Goal: Information Seeking & Learning: Learn about a topic

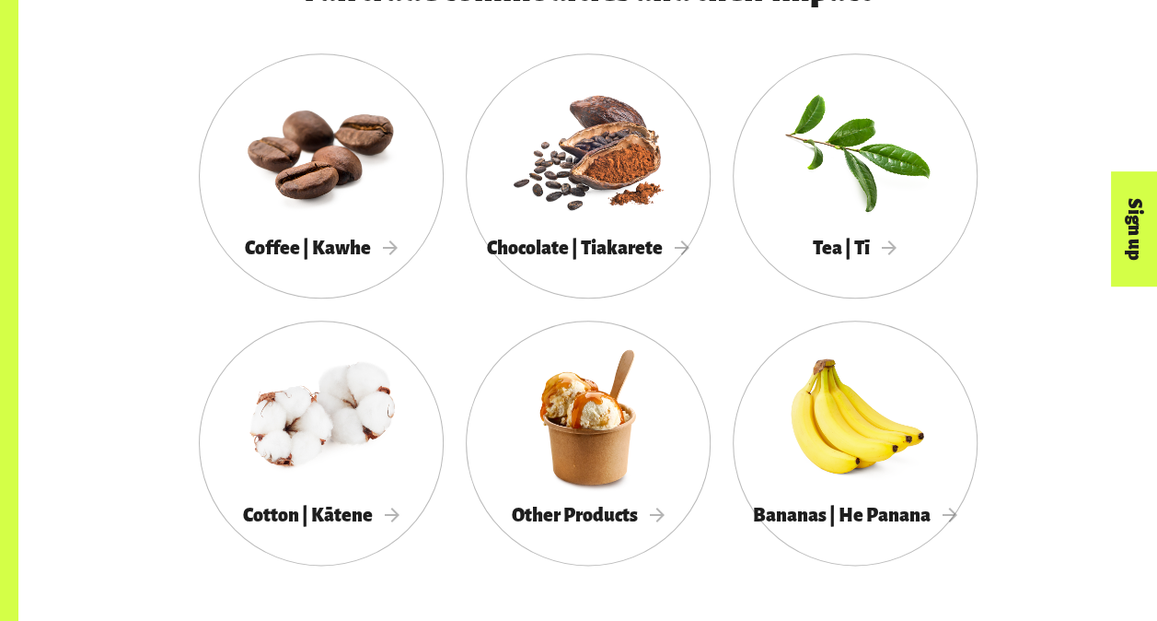
scroll to position [984, 0]
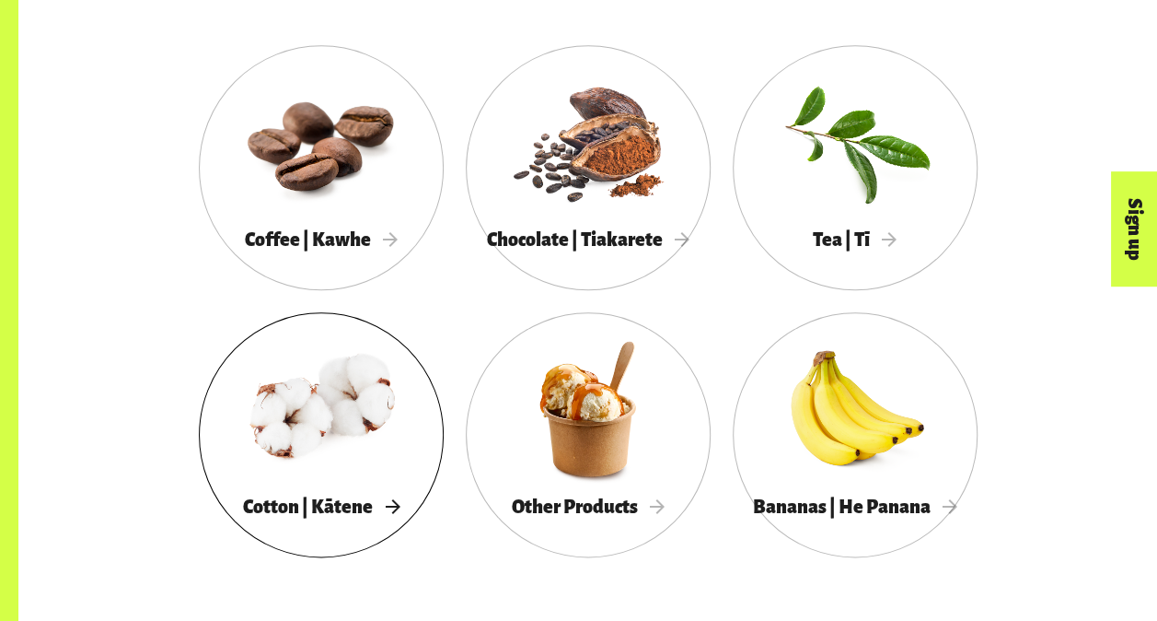
click at [394, 488] on div at bounding box center [321, 408] width 245 height 159
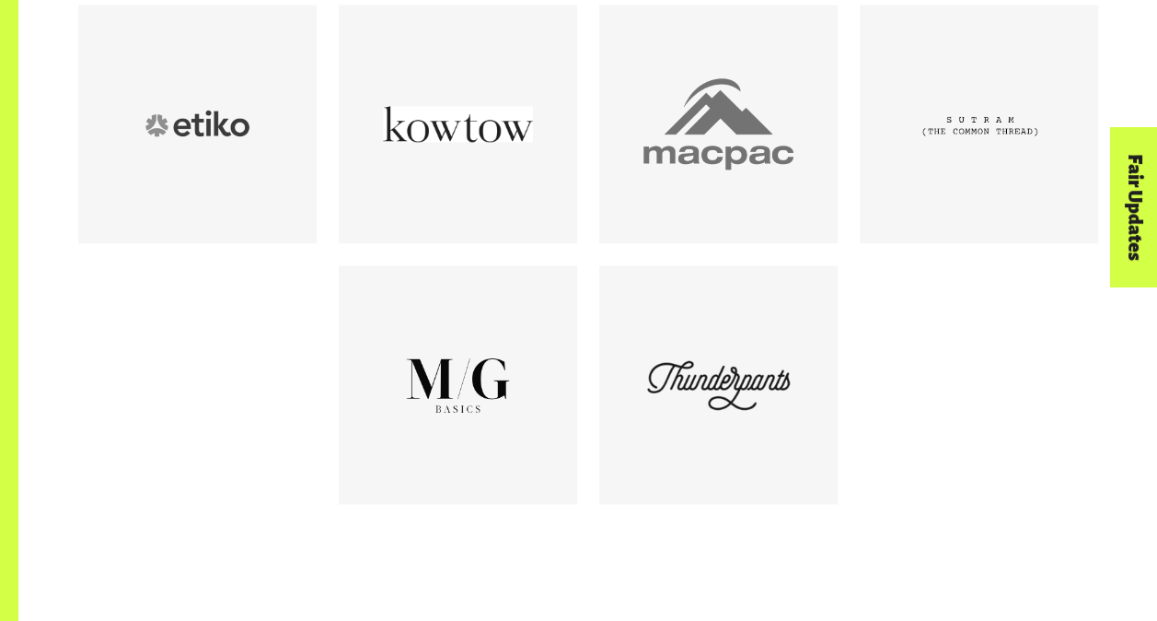
scroll to position [1083, 0]
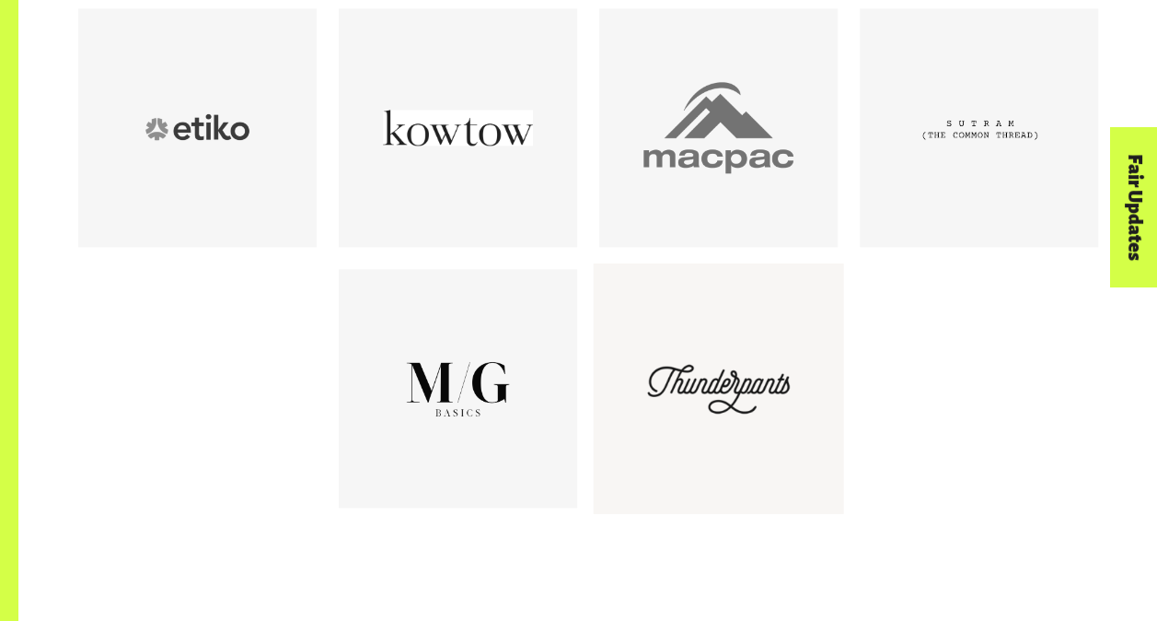
click at [680, 412] on div at bounding box center [719, 388] width 150 height 150
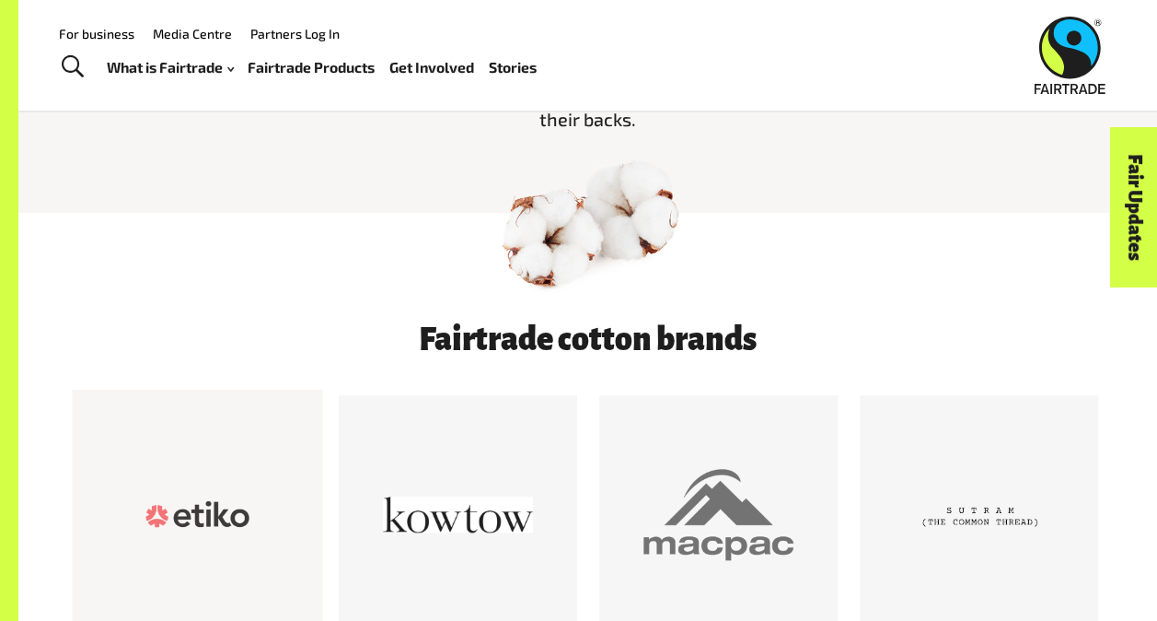
scroll to position [571, 0]
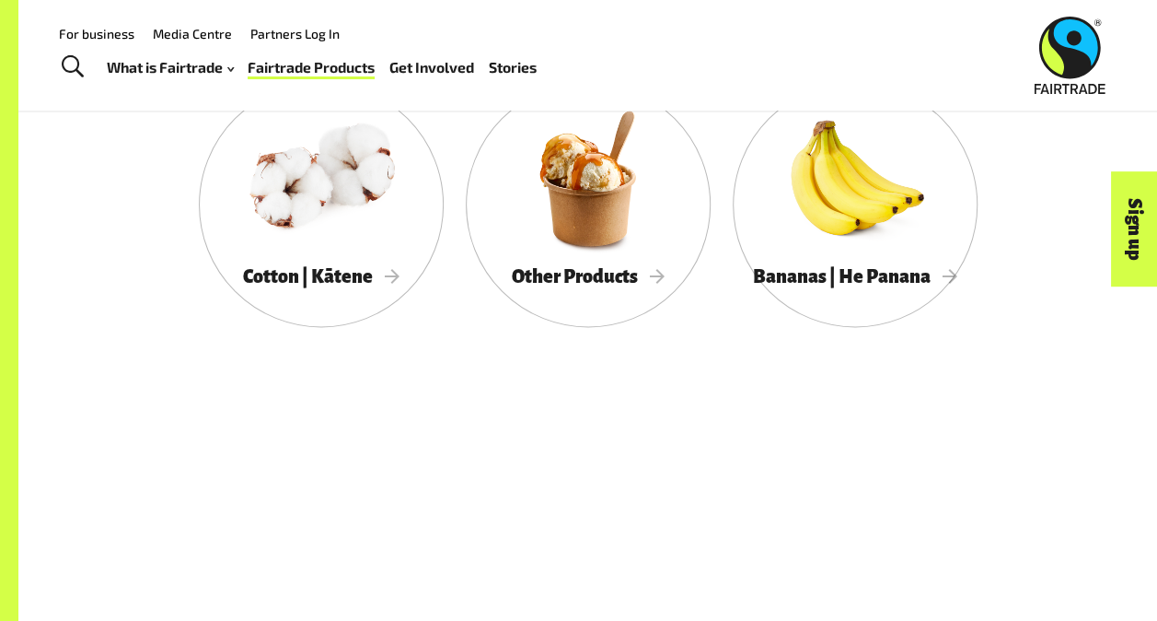
scroll to position [984, 0]
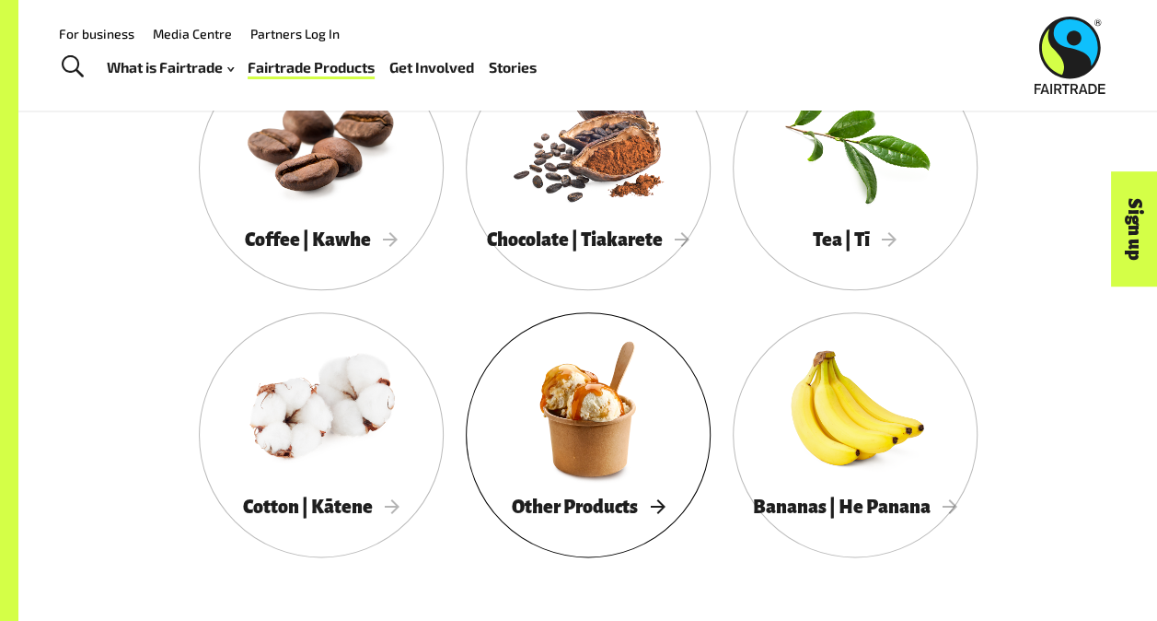
click at [656, 453] on div at bounding box center [588, 408] width 245 height 159
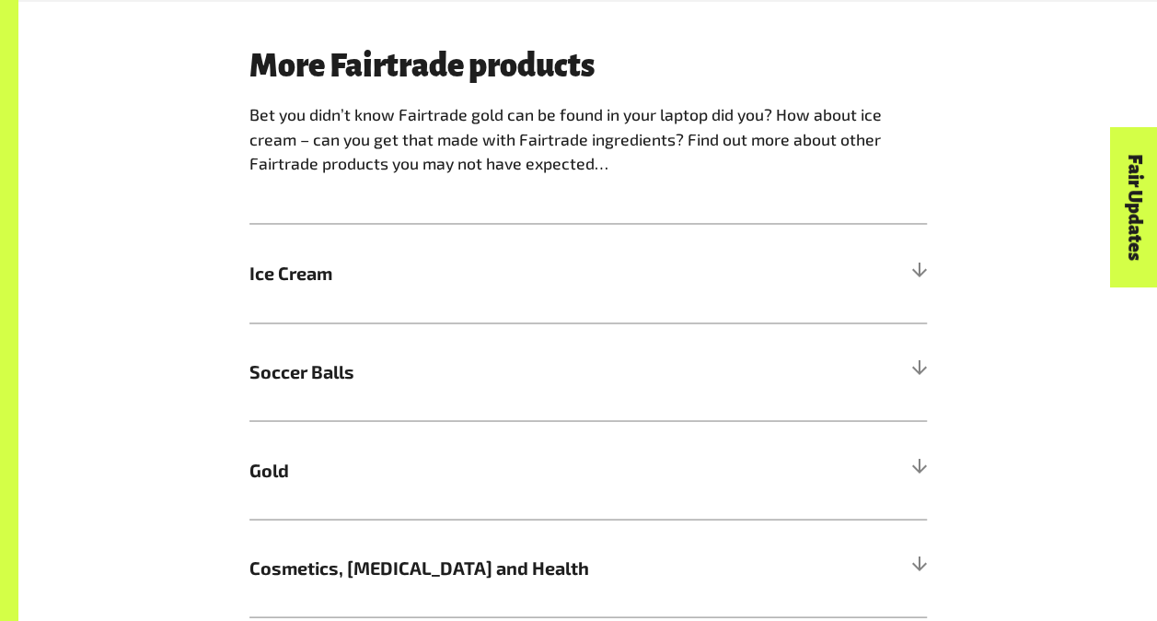
scroll to position [1415, 0]
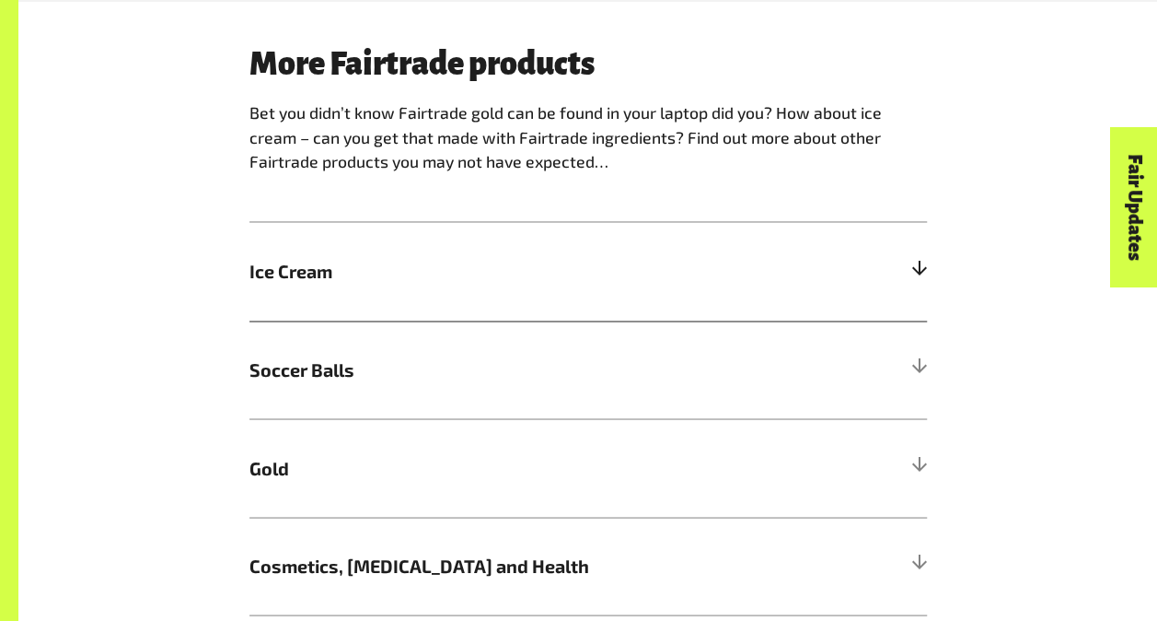
click at [749, 258] on h5 "Ice Cream" at bounding box center [589, 271] width 678 height 98
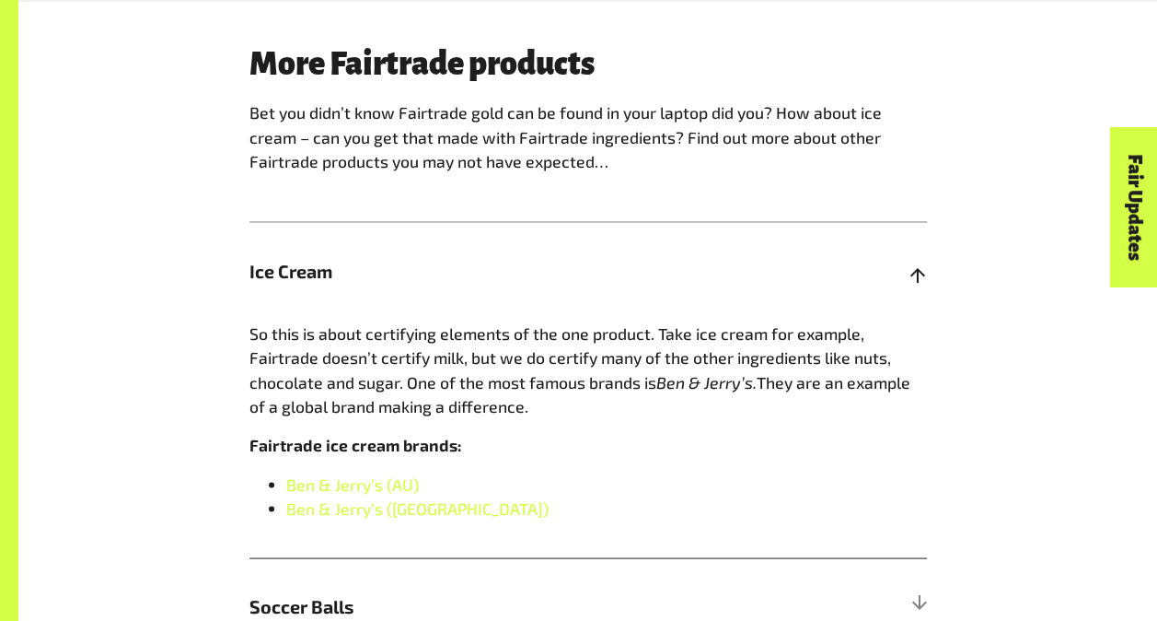
click at [733, 271] on span "Ice Cream" at bounding box center [504, 272] width 508 height 28
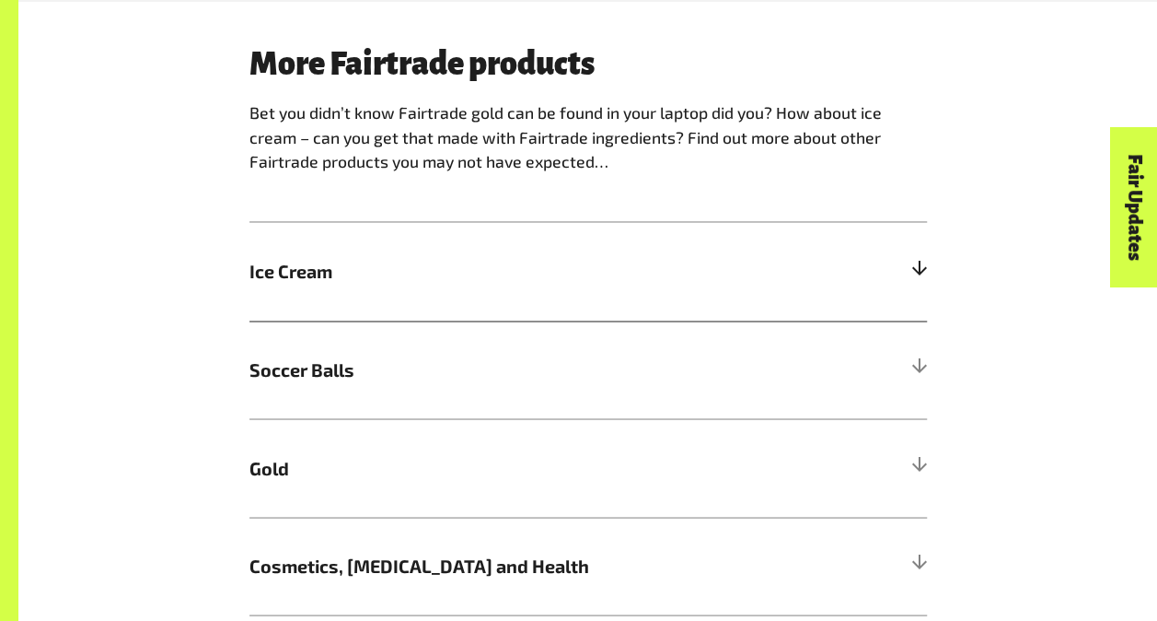
click at [733, 271] on span "Ice Cream" at bounding box center [504, 272] width 508 height 28
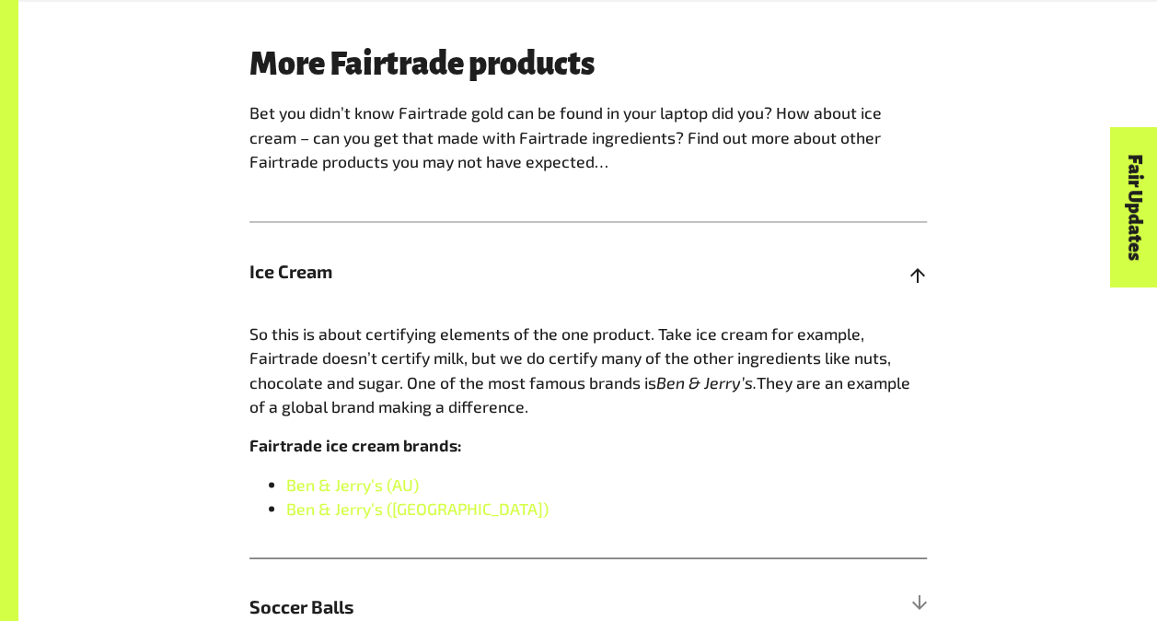
click at [911, 273] on div at bounding box center [919, 271] width 17 height 17
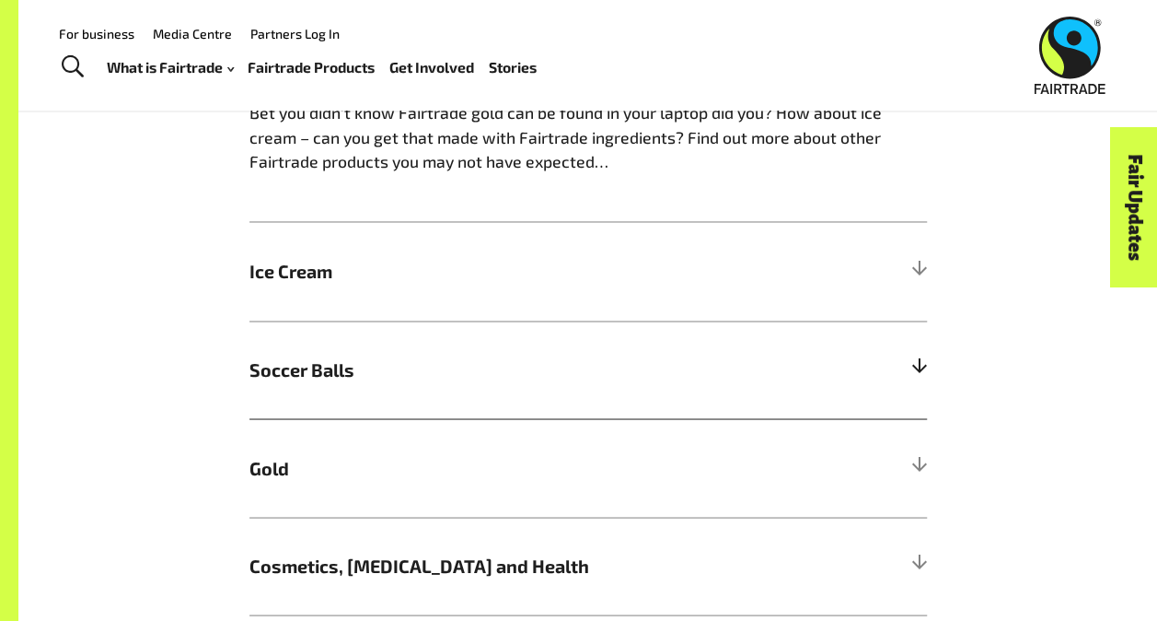
click at [372, 392] on h5 "Soccer Balls" at bounding box center [589, 369] width 678 height 98
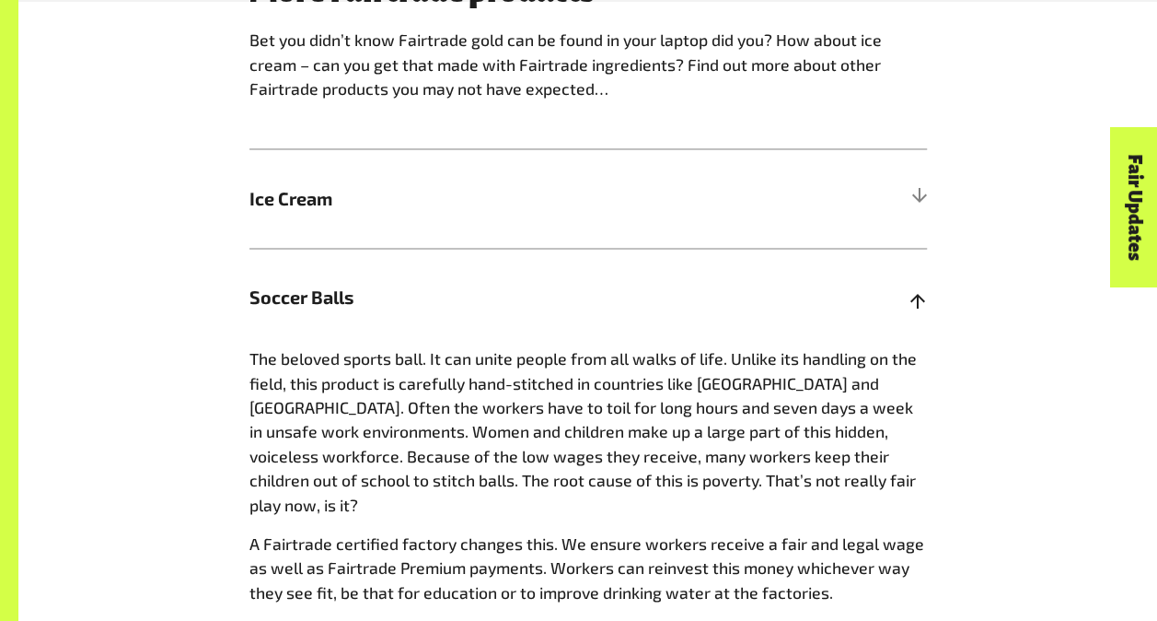
click at [376, 288] on h5 "Soccer Balls" at bounding box center [589, 297] width 678 height 98
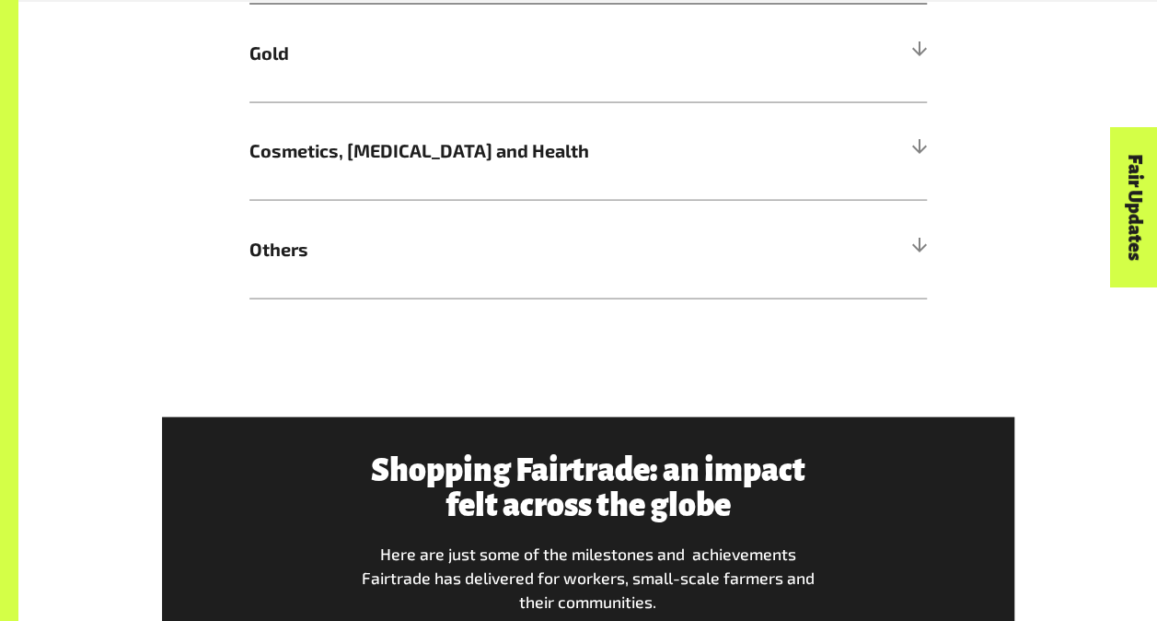
scroll to position [1830, 0]
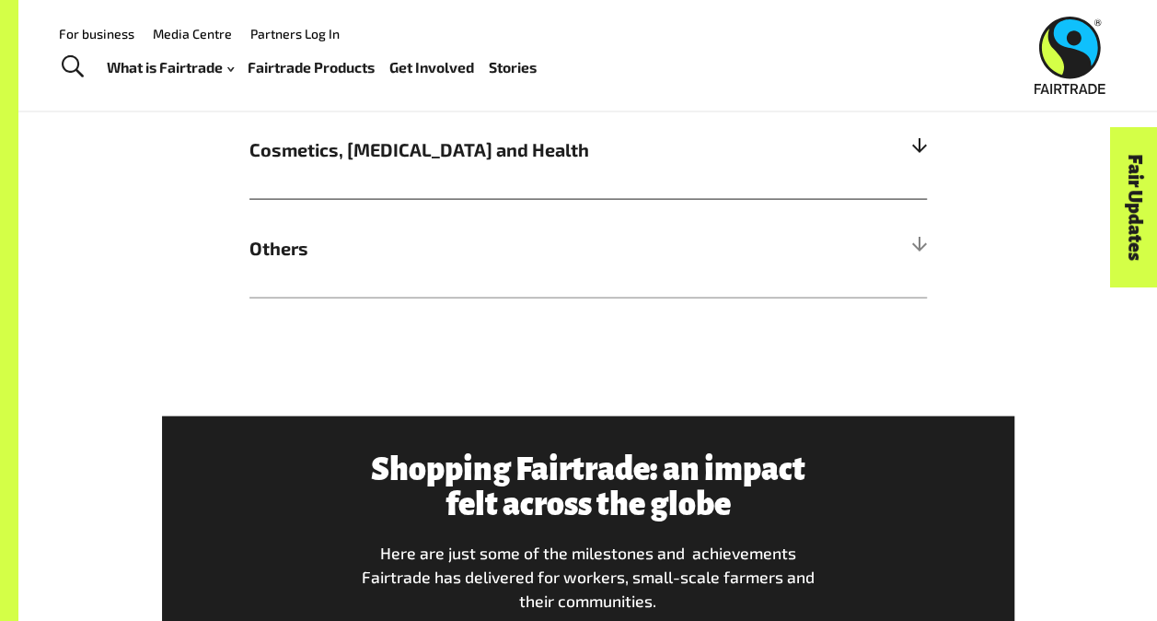
click at [377, 160] on span "Cosmetics, Skin Care and Health" at bounding box center [504, 150] width 508 height 28
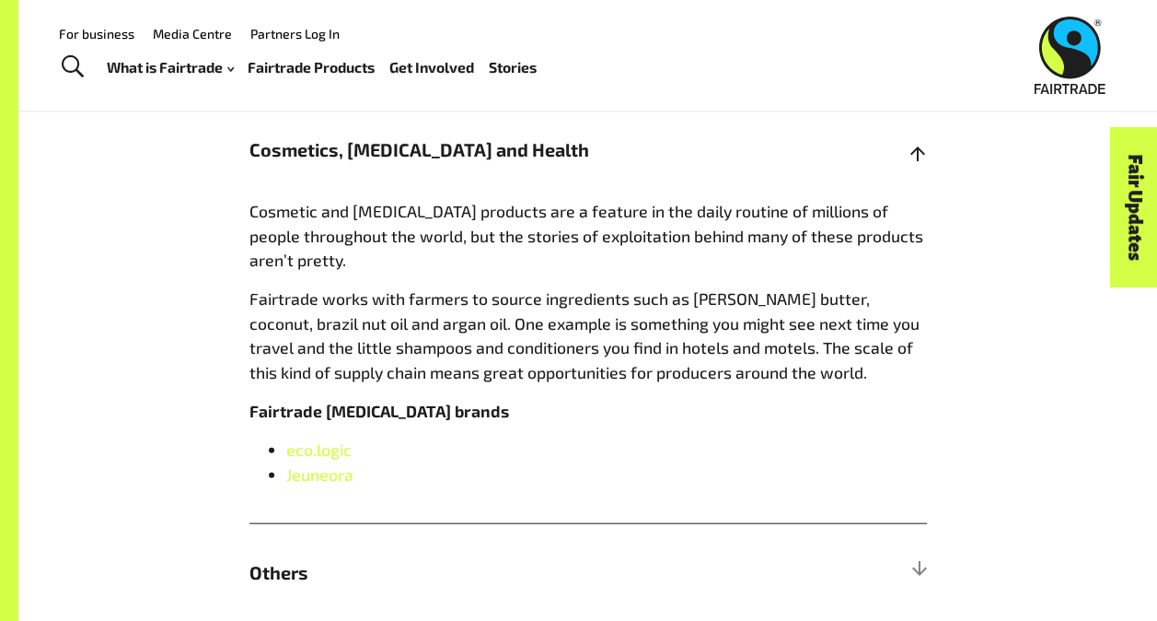
click at [377, 160] on span "Cosmetics, Skin Care and Health" at bounding box center [504, 150] width 508 height 28
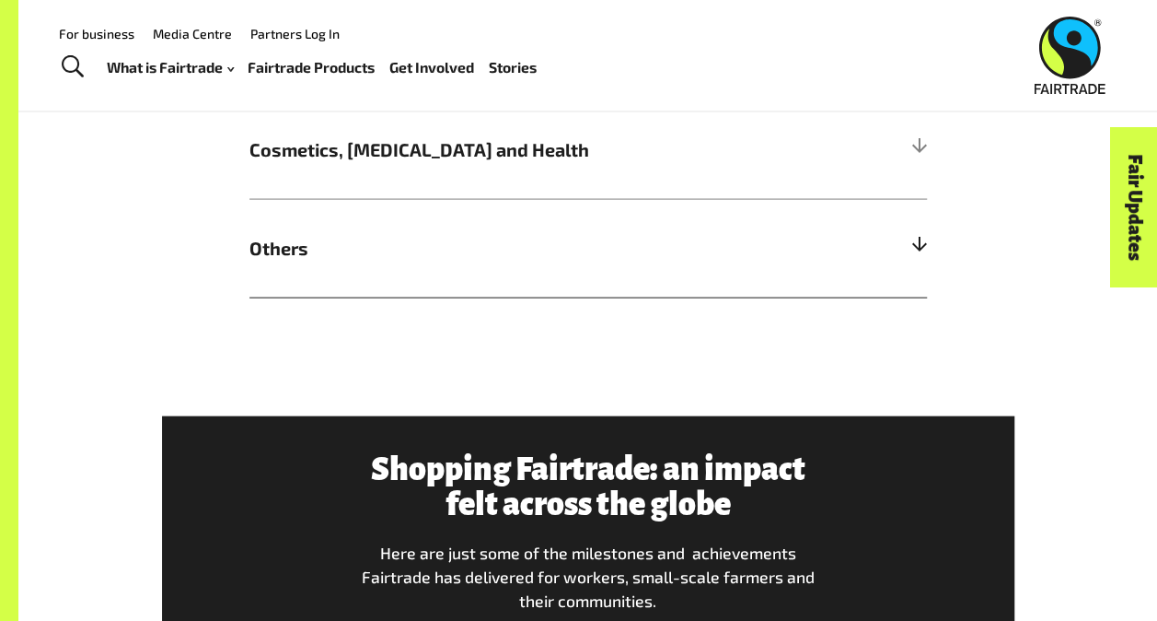
click at [359, 250] on span "Others" at bounding box center [504, 249] width 508 height 28
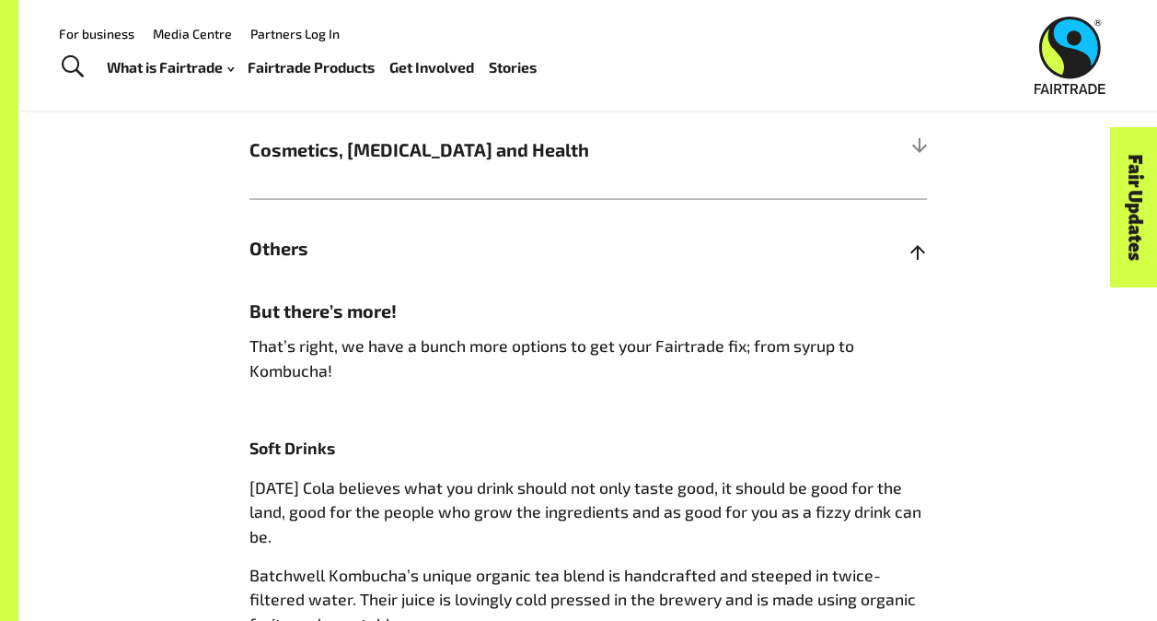
click at [359, 250] on span "Others" at bounding box center [504, 249] width 508 height 28
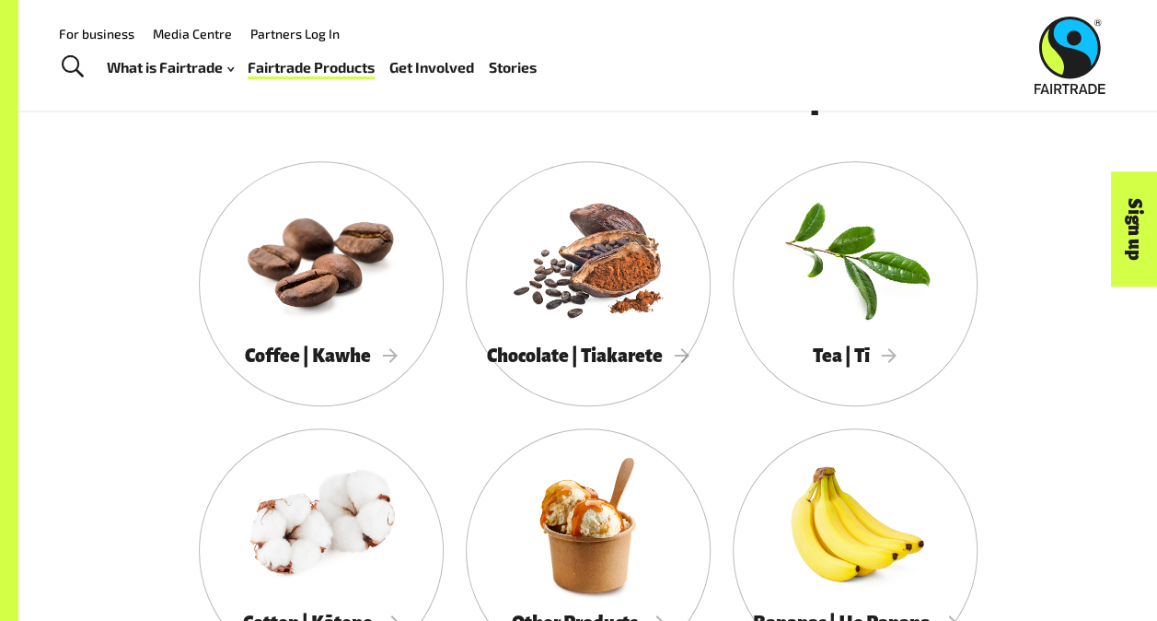
scroll to position [867, 0]
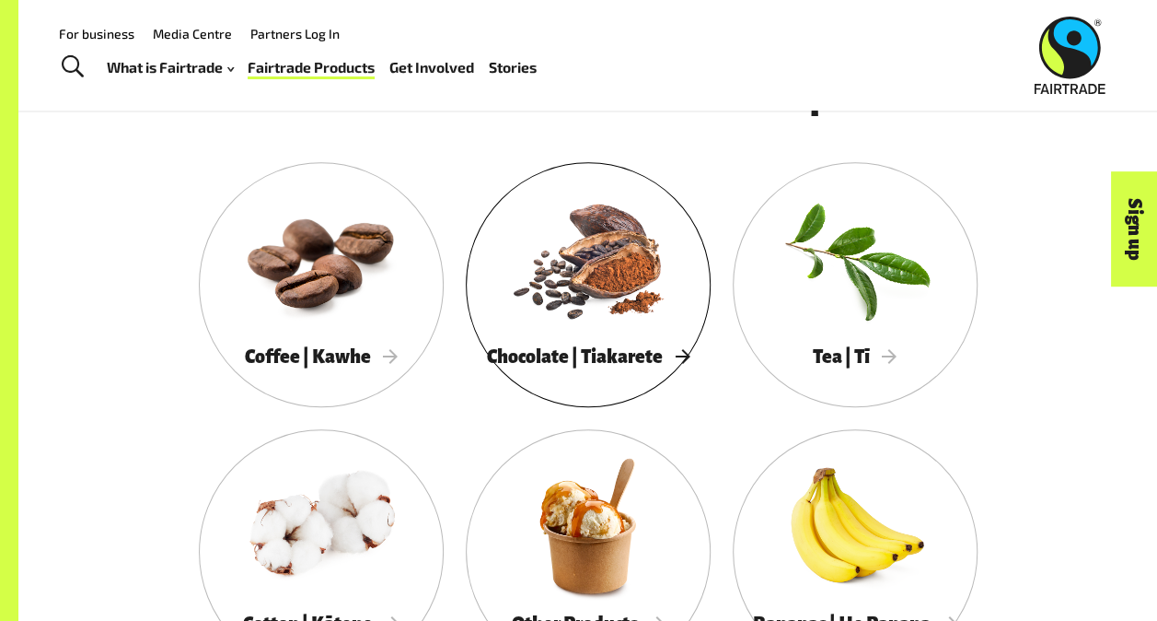
click at [659, 375] on div "Chocolate | Tiakarete" at bounding box center [588, 356] width 245 height 37
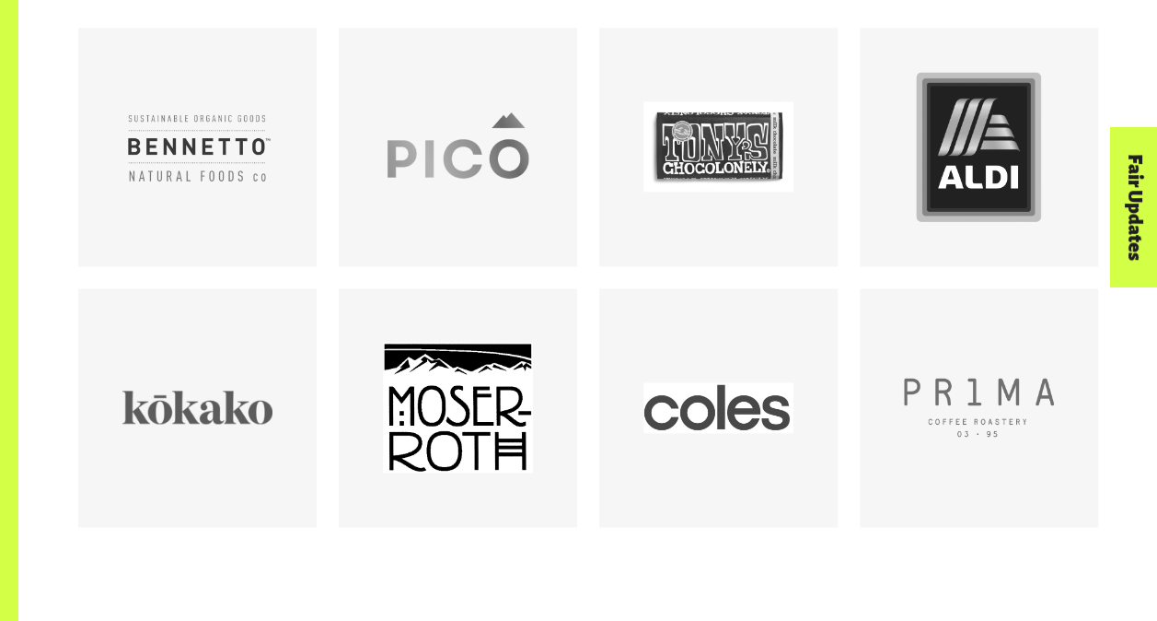
scroll to position [1082, 0]
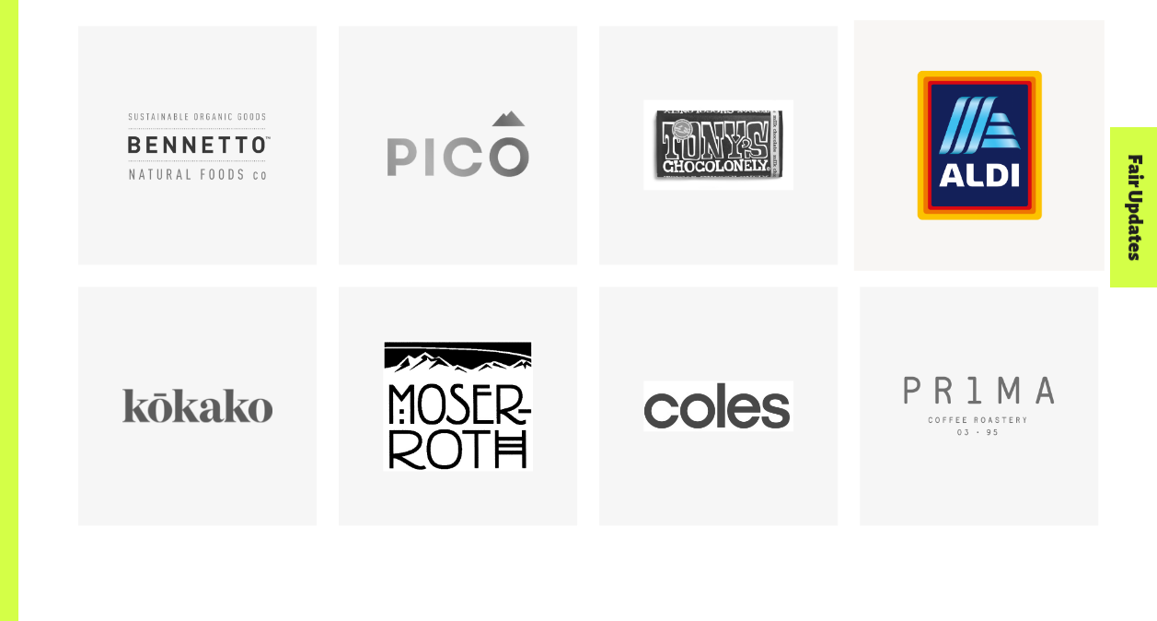
click at [1005, 117] on div at bounding box center [979, 145] width 150 height 150
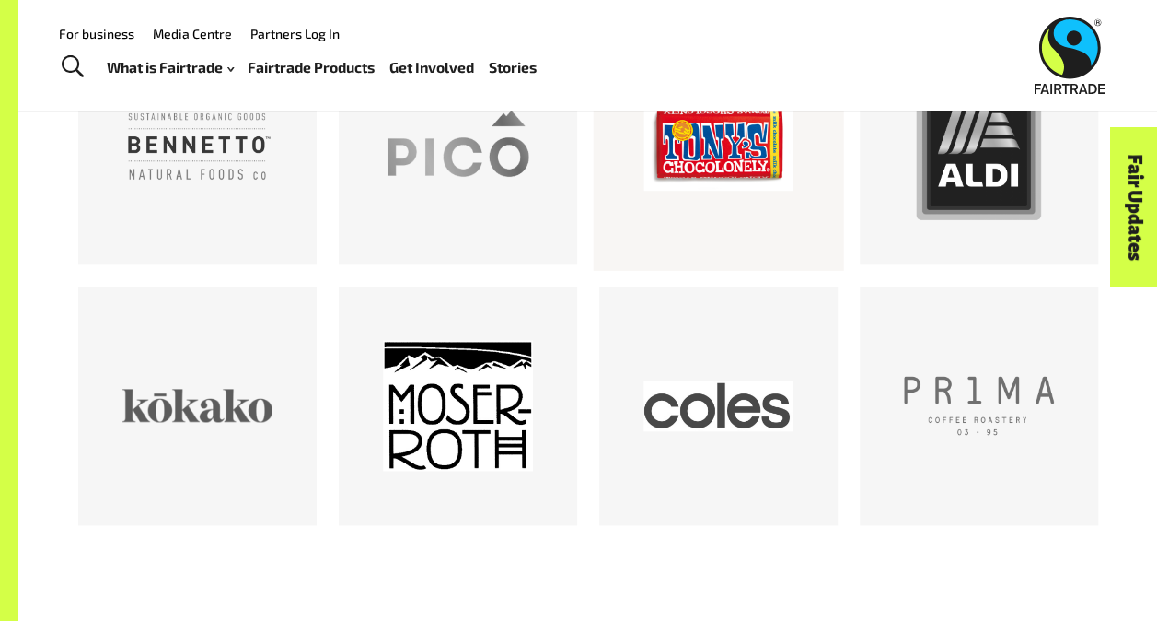
click at [721, 235] on div at bounding box center [718, 144] width 250 height 250
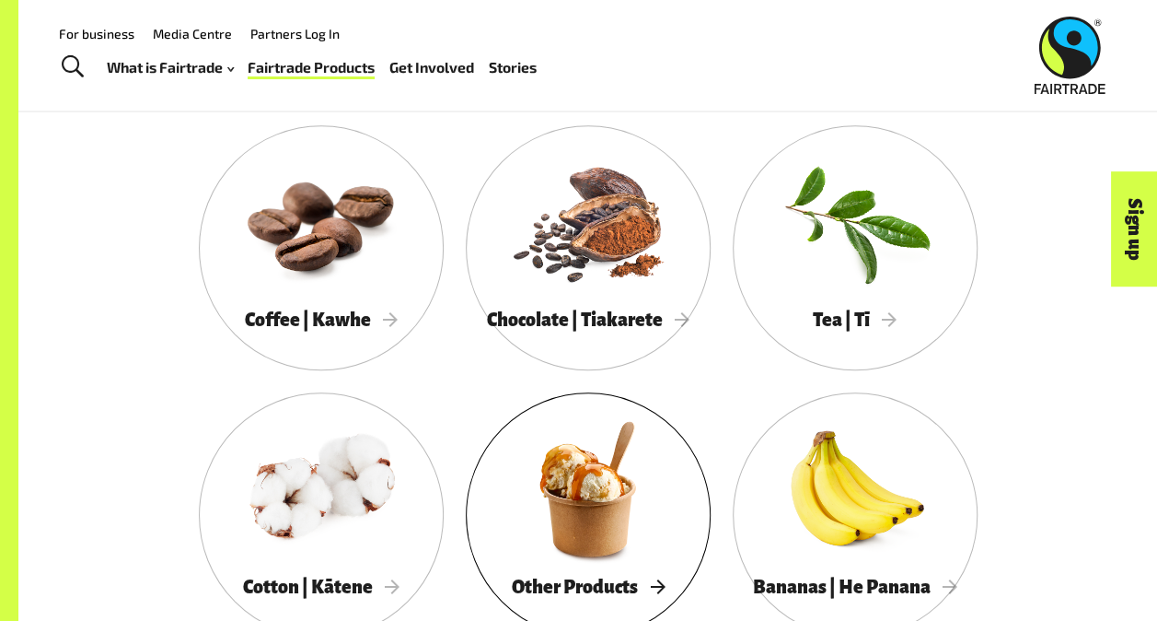
scroll to position [848, 0]
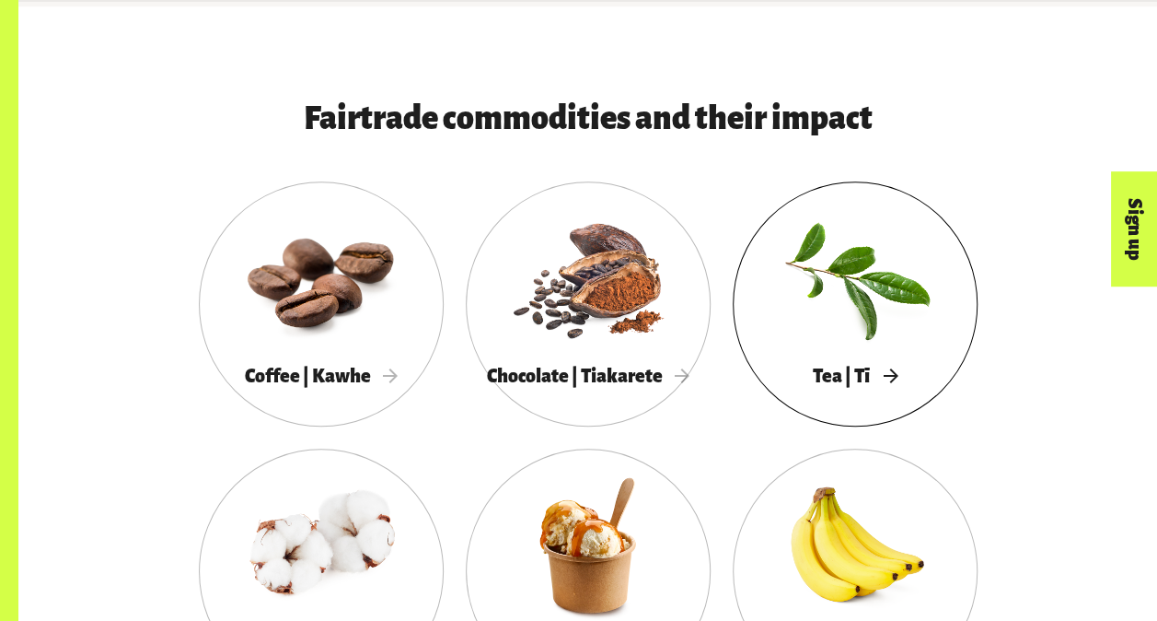
click at [866, 386] on span "Tea | Tī" at bounding box center [855, 376] width 84 height 20
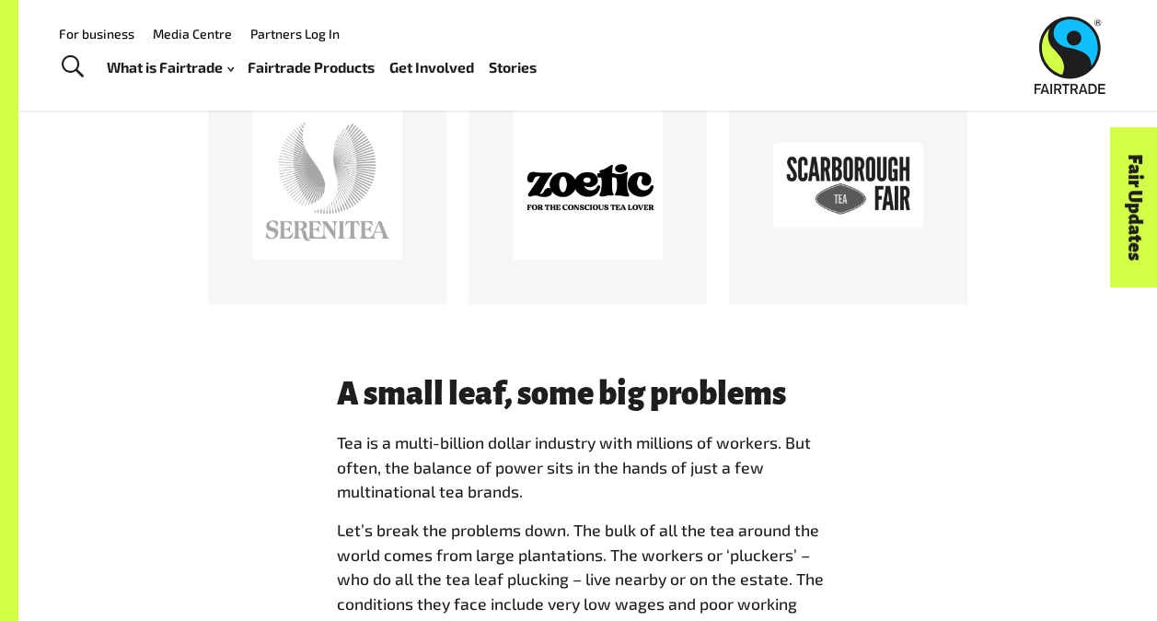
scroll to position [992, 0]
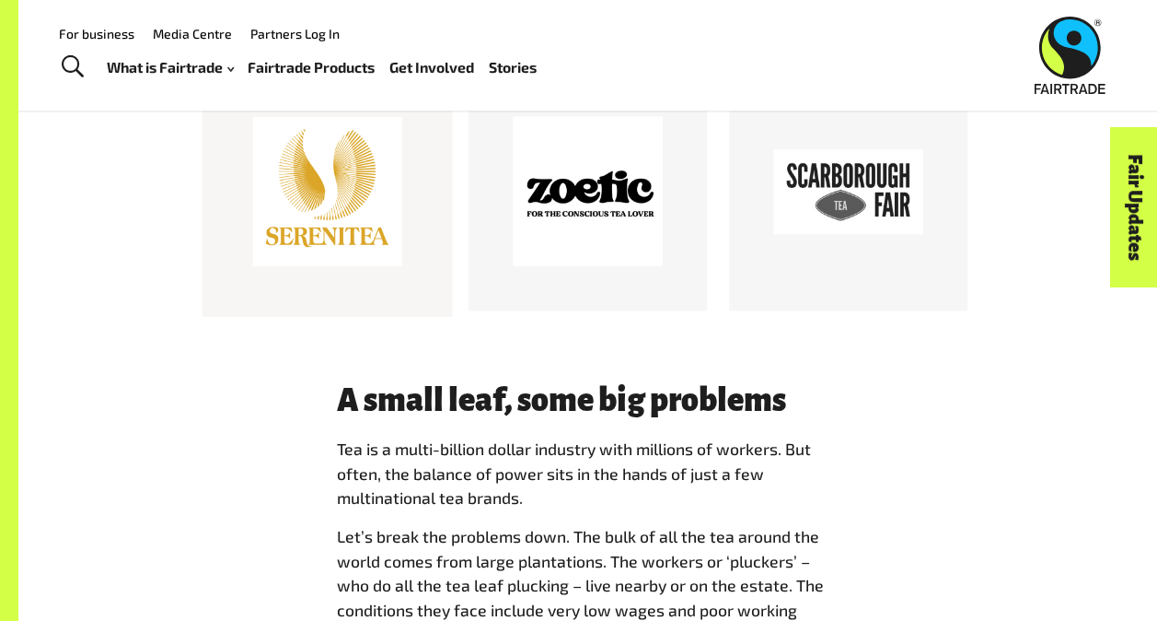
click at [389, 258] on div at bounding box center [327, 192] width 150 height 150
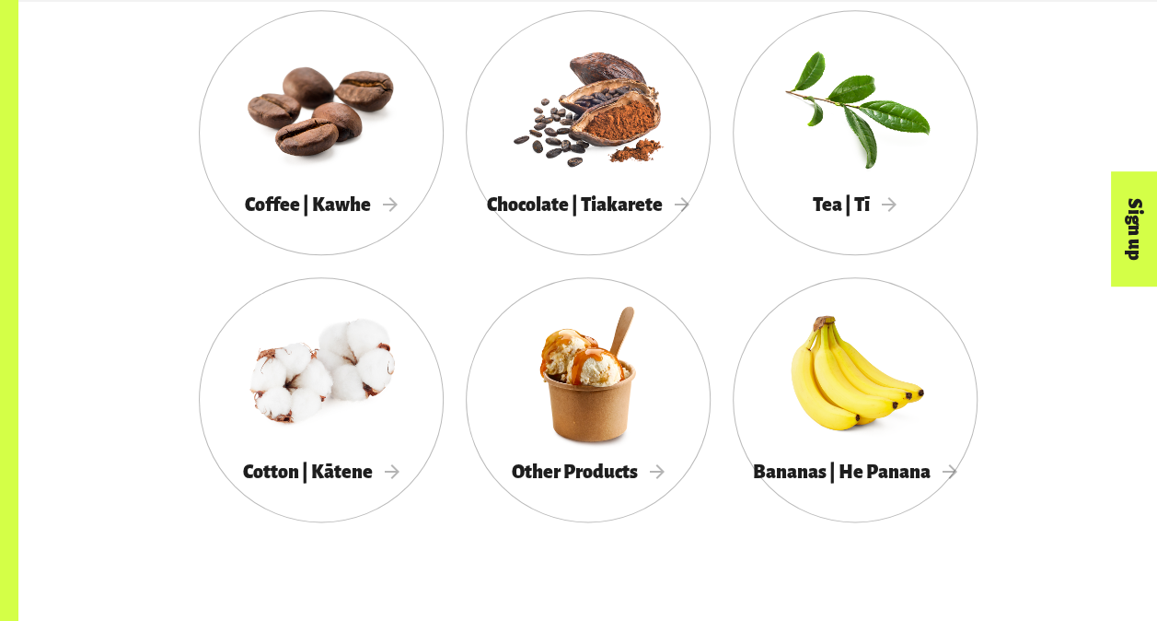
scroll to position [1020, 0]
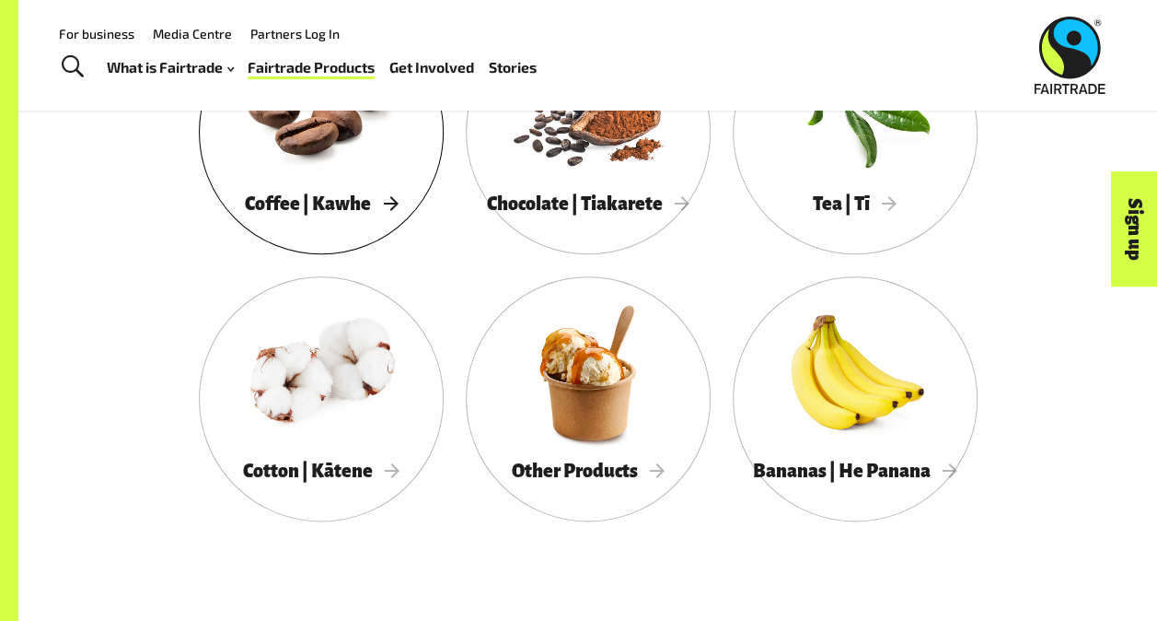
click at [390, 198] on div "Coffee | Kawhe" at bounding box center [321, 203] width 245 height 37
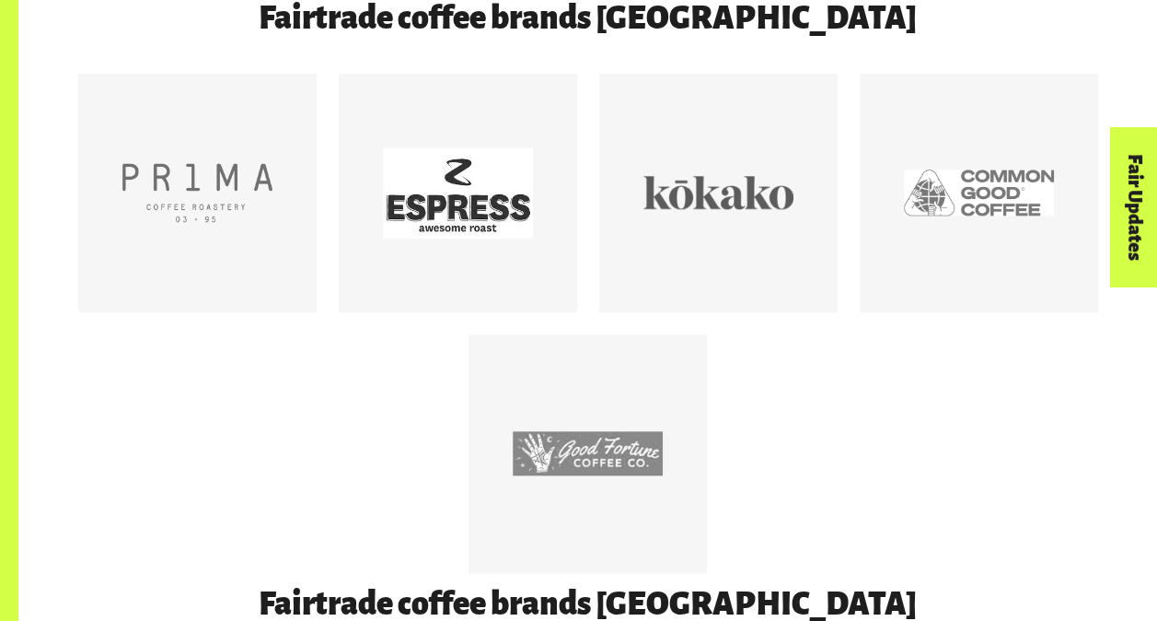
scroll to position [964, 0]
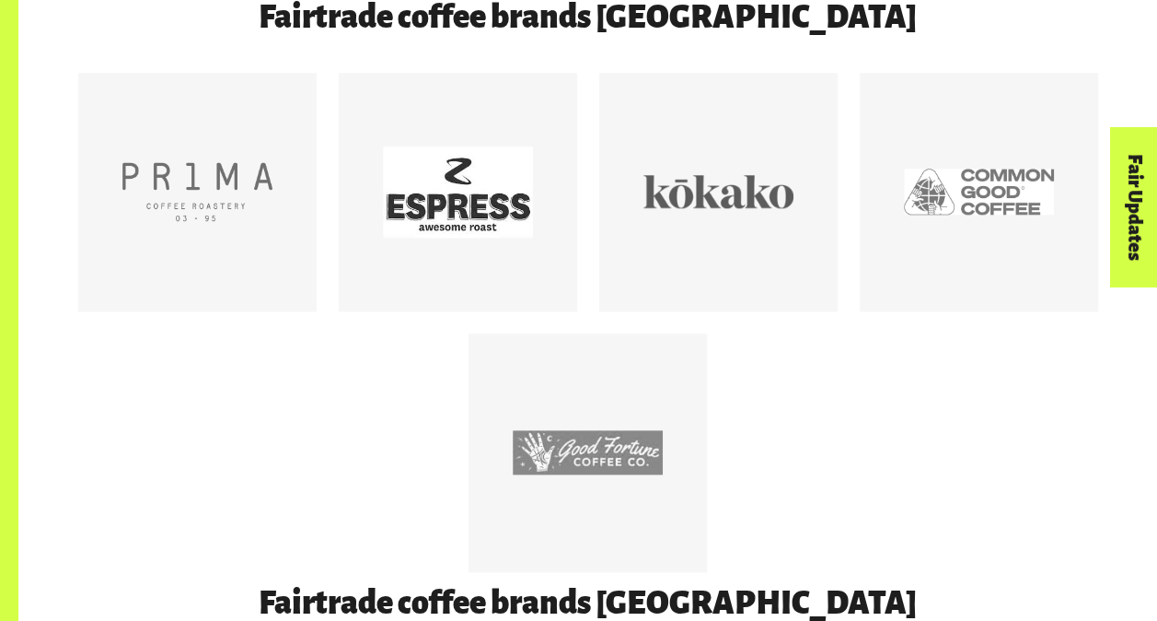
click at [961, 267] on div "Fair Updates" at bounding box center [1031, 263] width 159 height 47
click at [950, 202] on div at bounding box center [979, 192] width 150 height 150
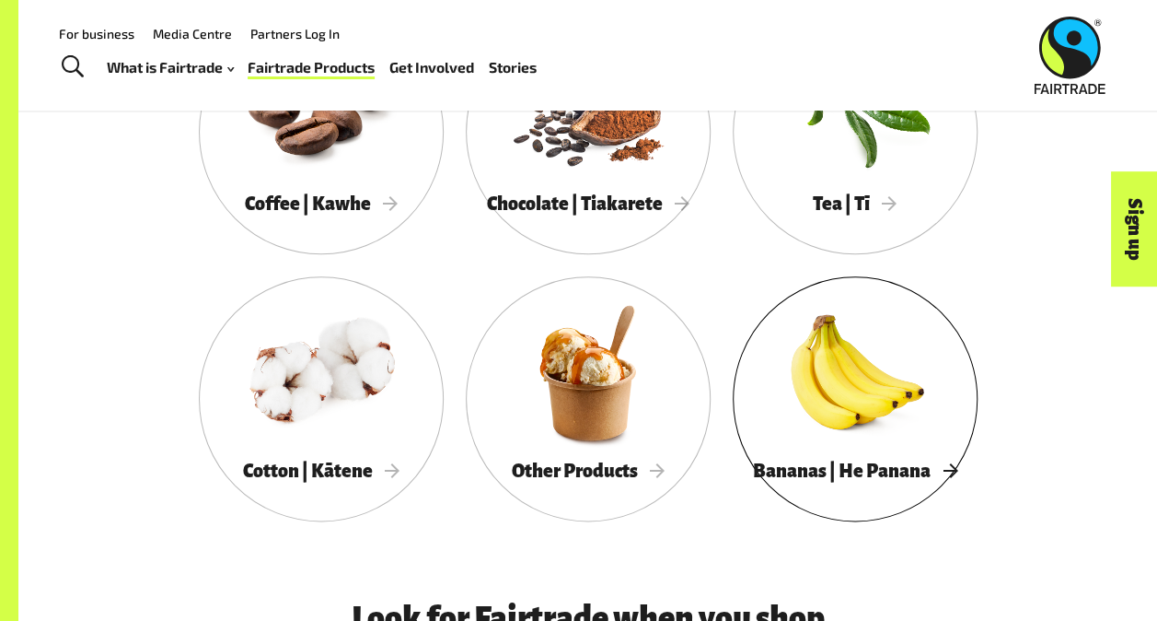
scroll to position [1004, 0]
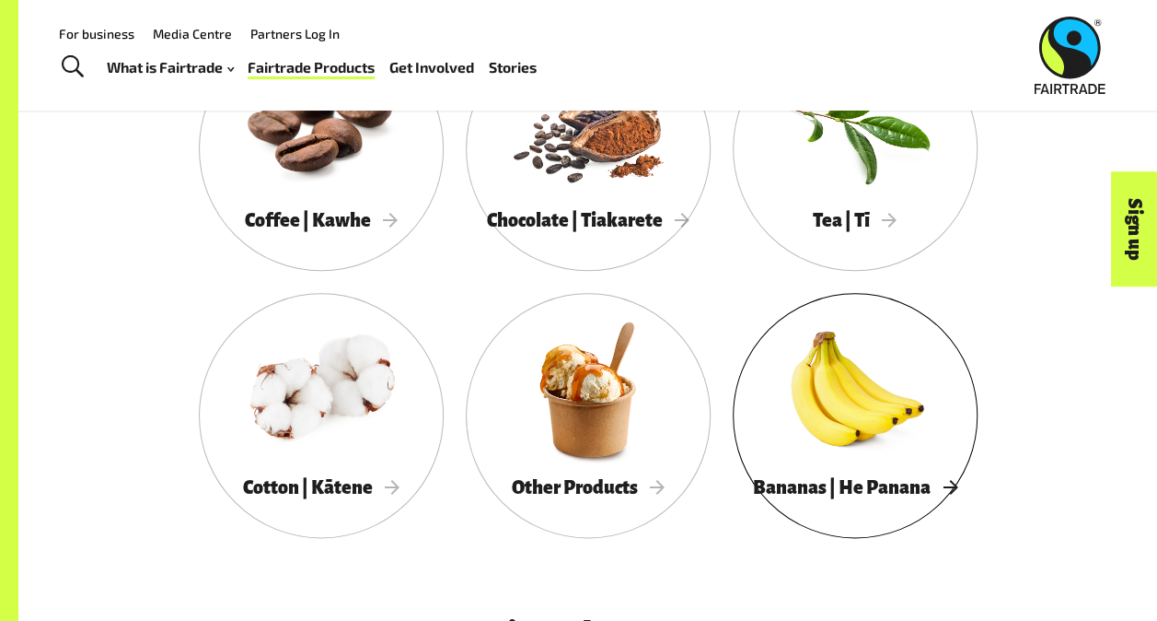
click at [882, 434] on div at bounding box center [855, 388] width 245 height 159
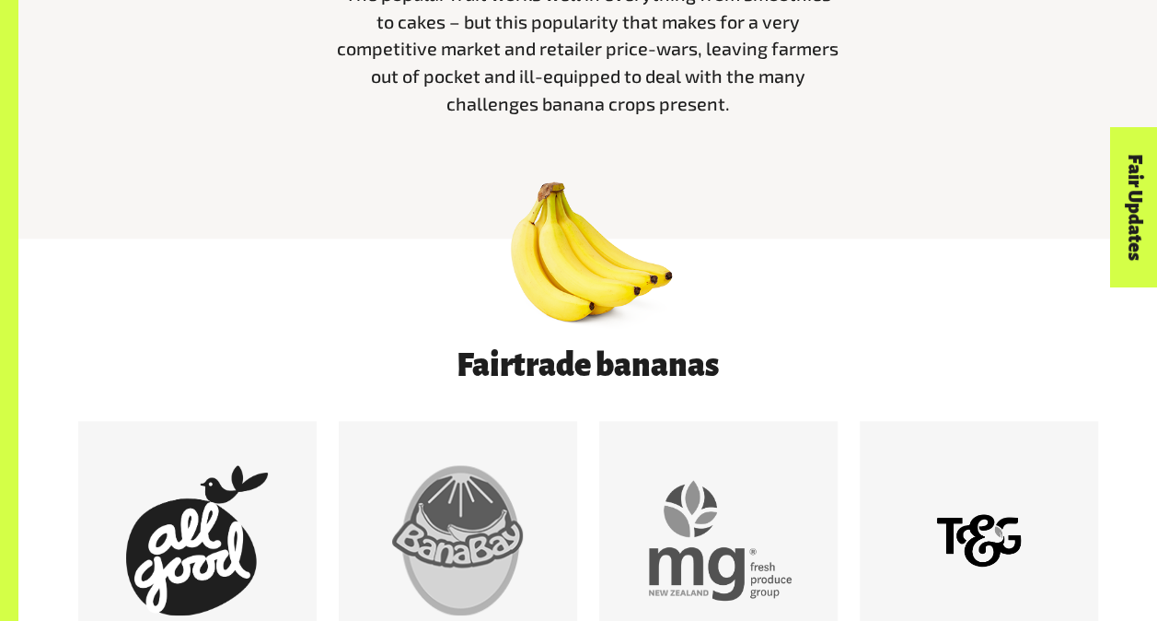
scroll to position [1011, 0]
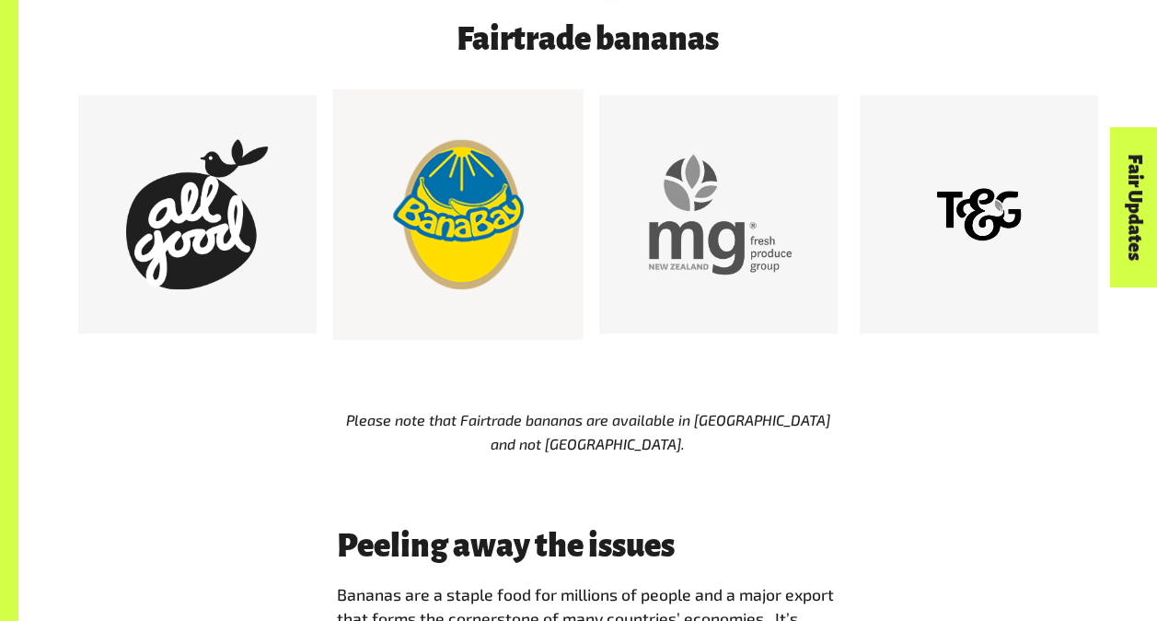
click at [504, 246] on div at bounding box center [458, 214] width 150 height 150
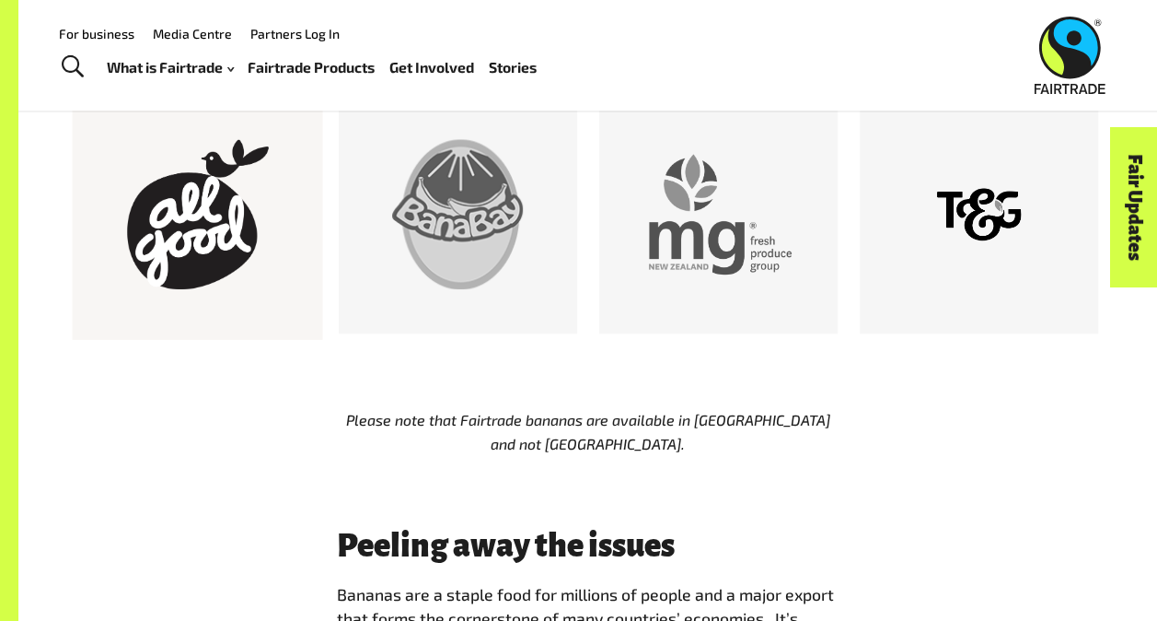
click at [213, 249] on div at bounding box center [197, 214] width 150 height 150
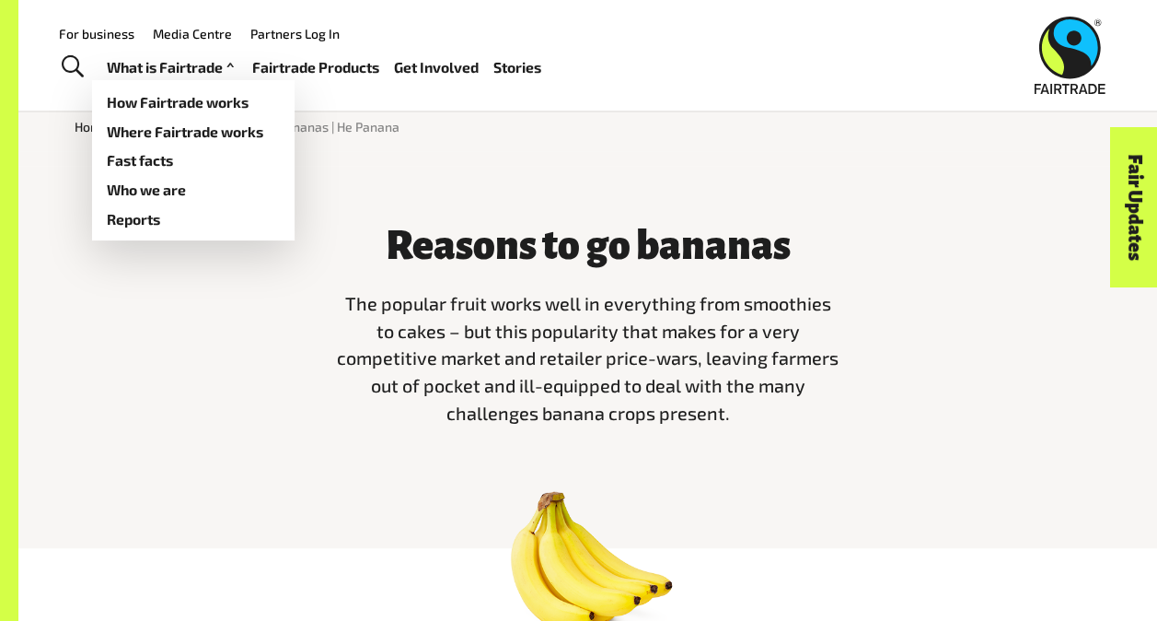
scroll to position [355, 0]
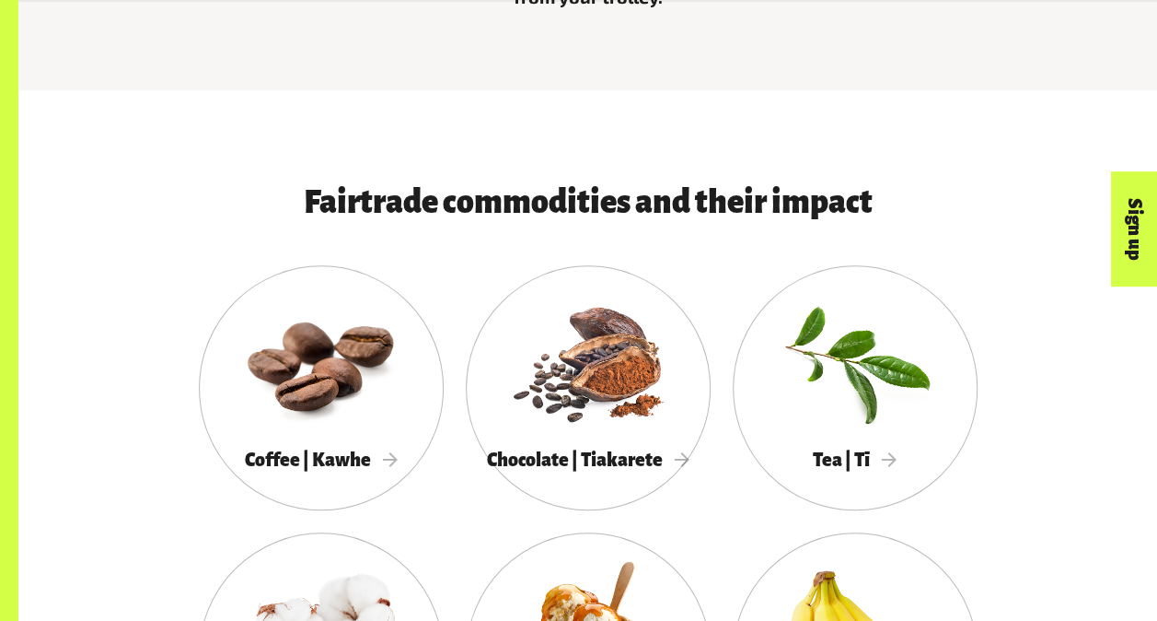
scroll to position [991, 0]
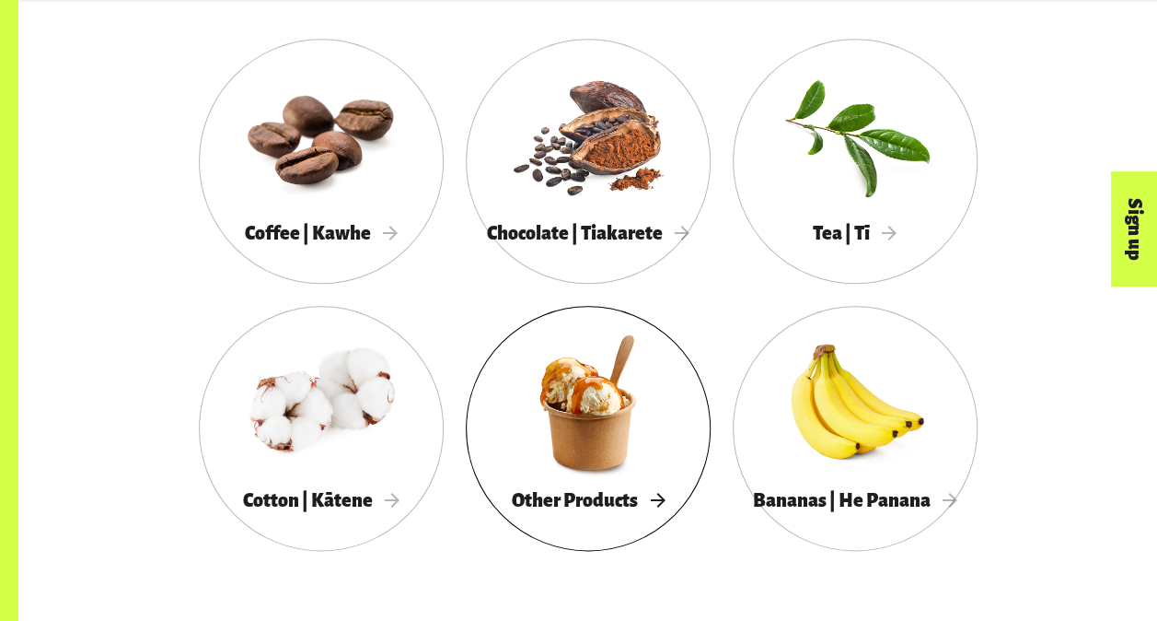
click at [598, 462] on div at bounding box center [588, 401] width 245 height 159
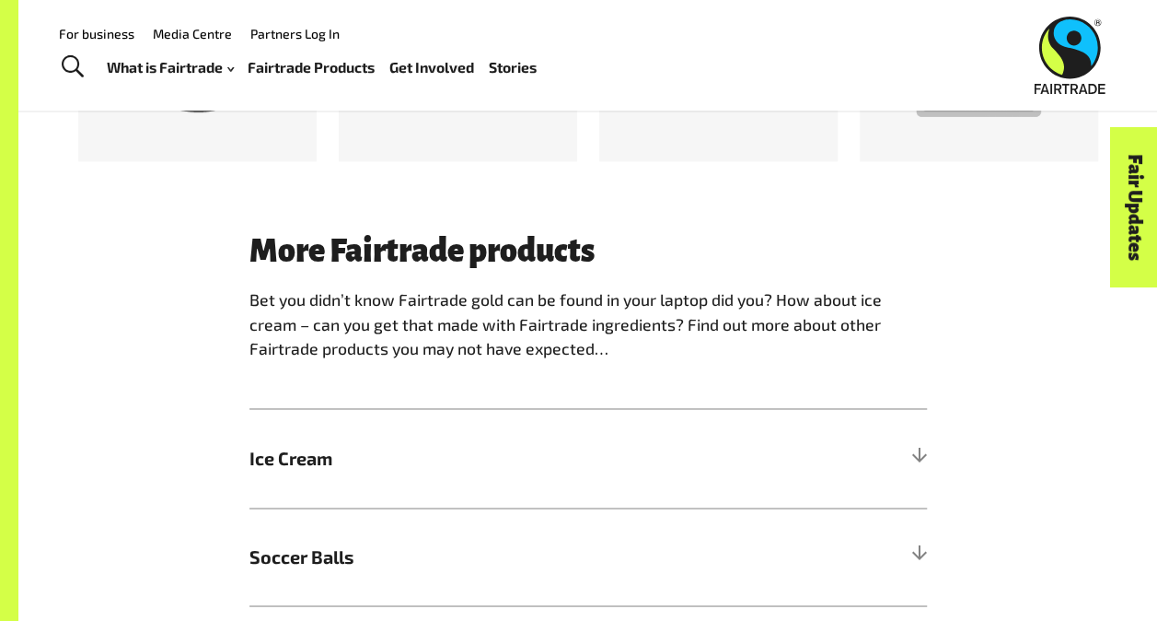
scroll to position [1050, 0]
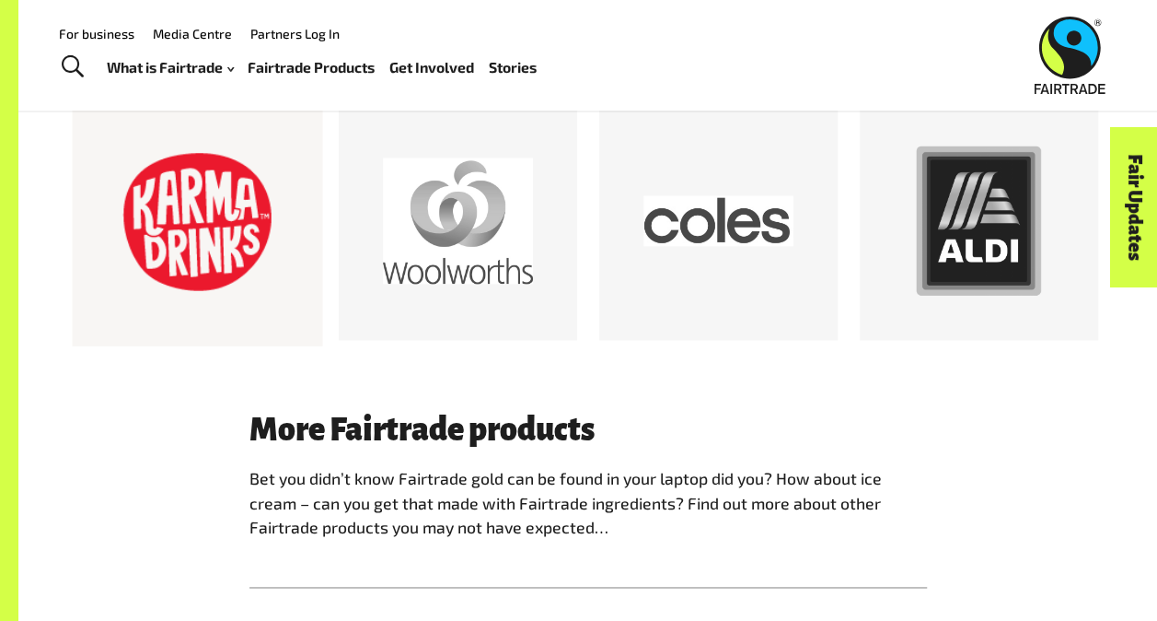
click at [233, 255] on div at bounding box center [197, 221] width 150 height 150
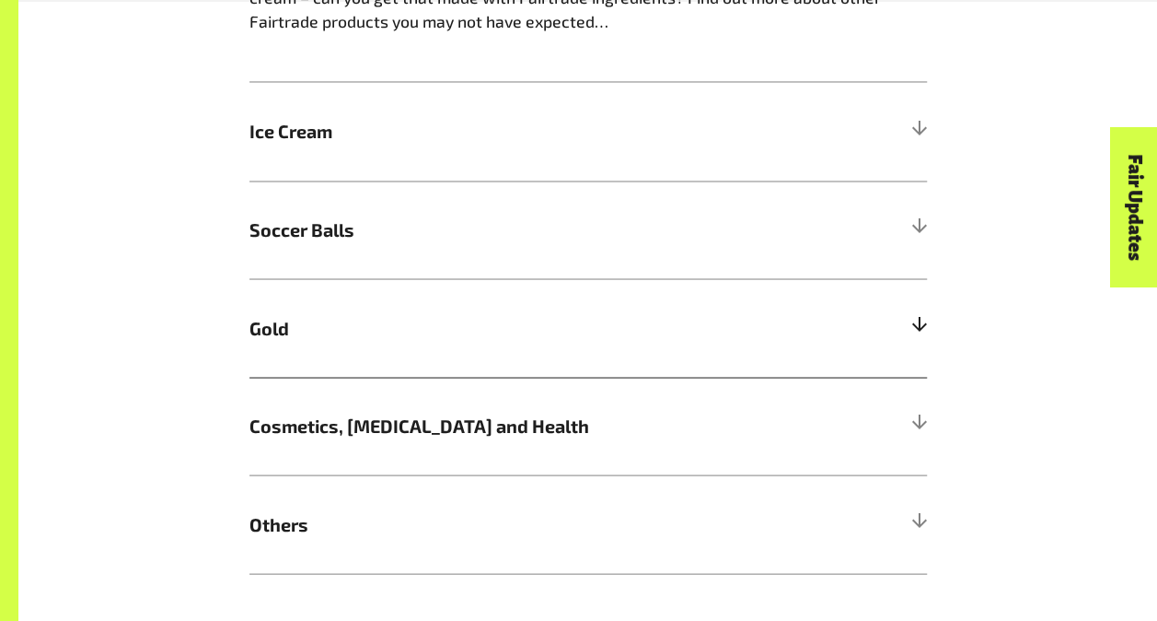
scroll to position [1556, 0]
click at [361, 348] on h5 "Gold" at bounding box center [589, 326] width 678 height 98
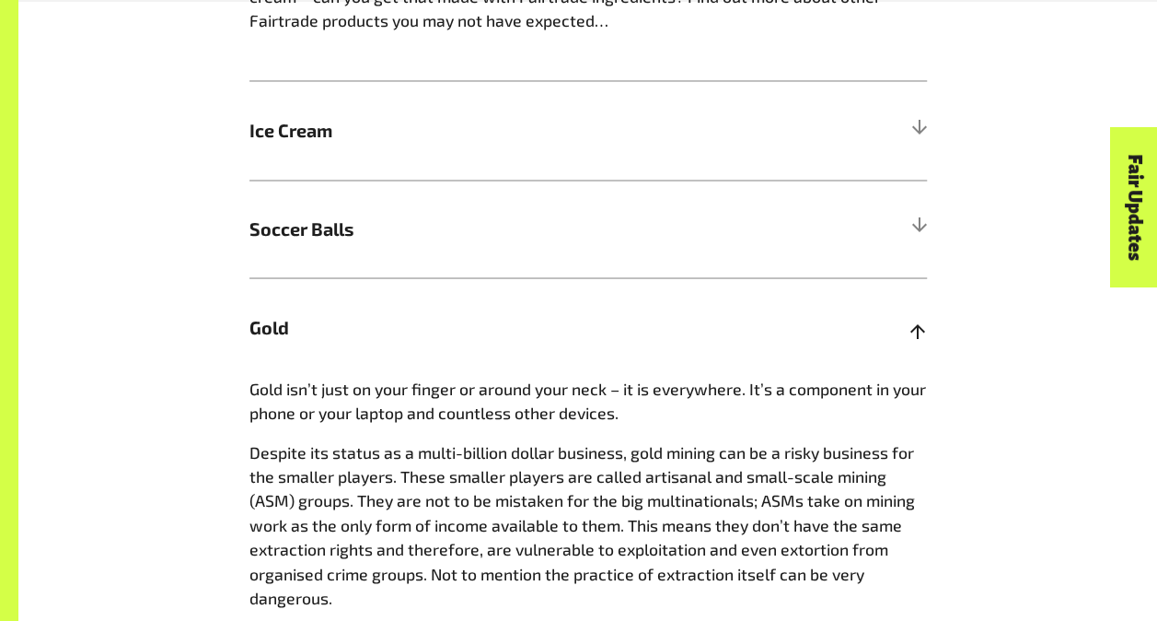
click at [361, 348] on h5 "Gold" at bounding box center [589, 326] width 678 height 98
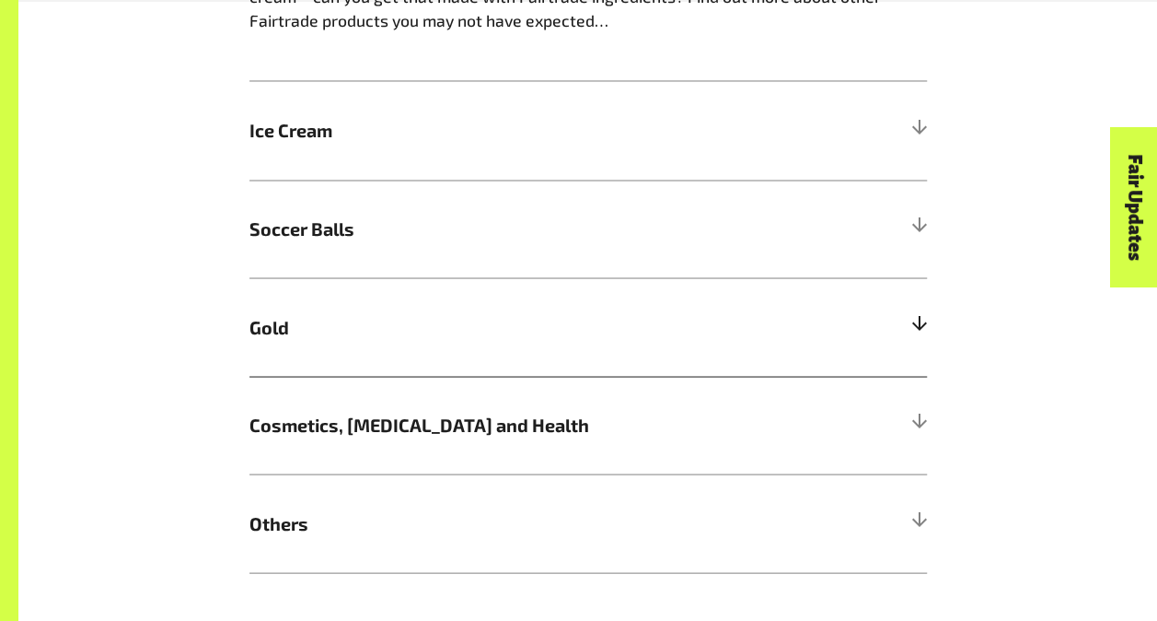
click at [361, 348] on h5 "Gold" at bounding box center [589, 326] width 678 height 98
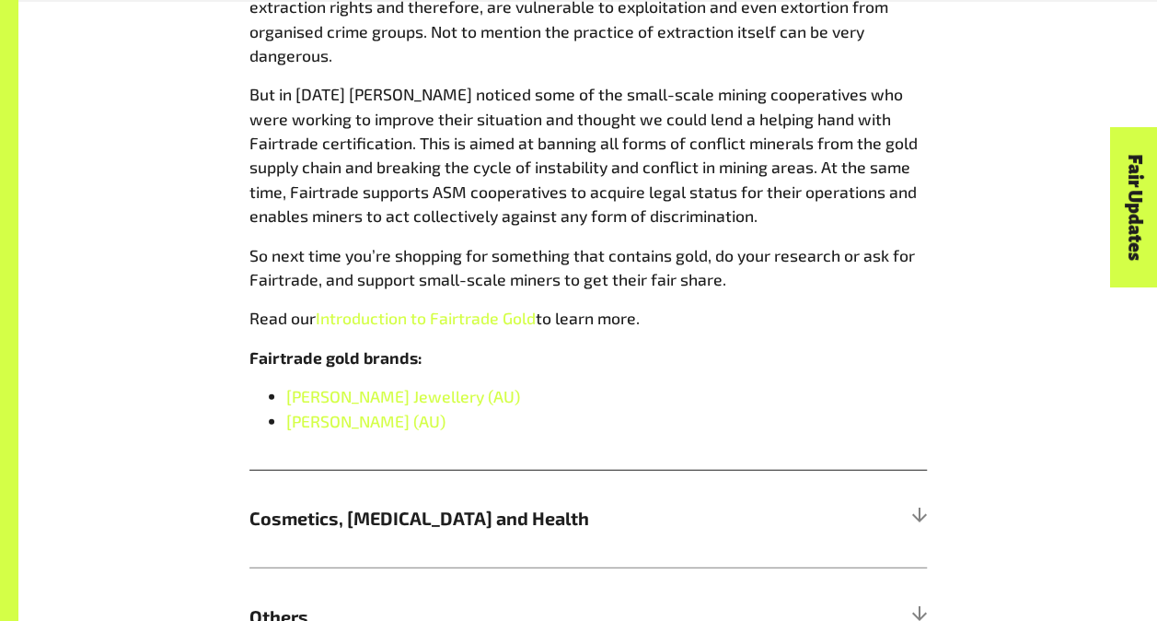
scroll to position [2103, 0]
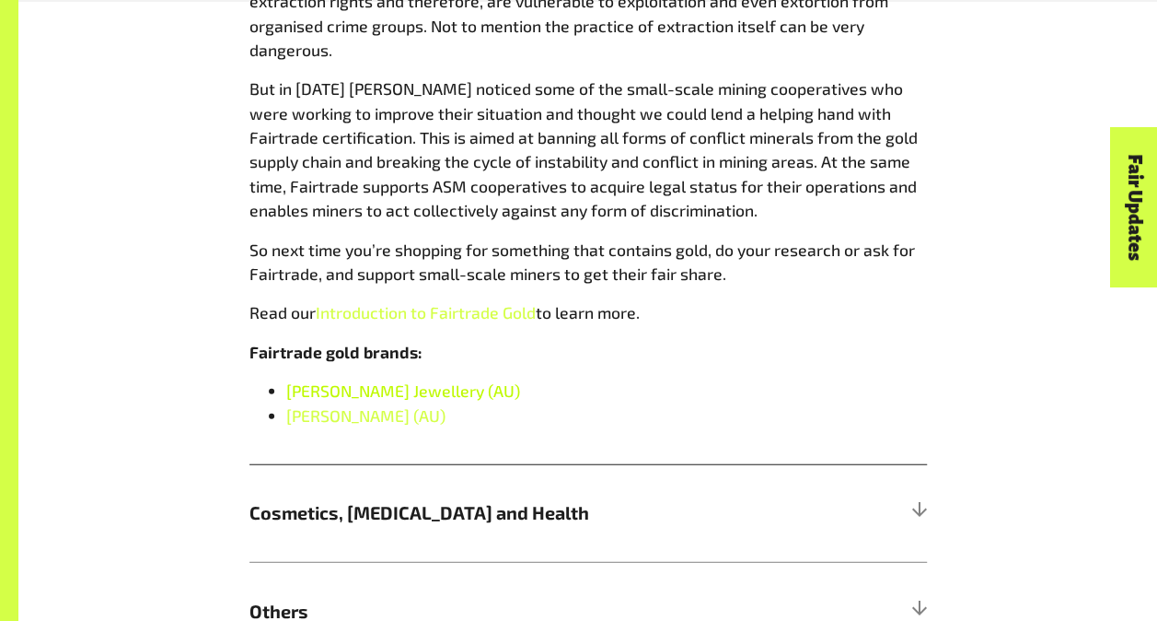
click at [397, 390] on span "Larsen Jewellery (AU)" at bounding box center [403, 390] width 234 height 20
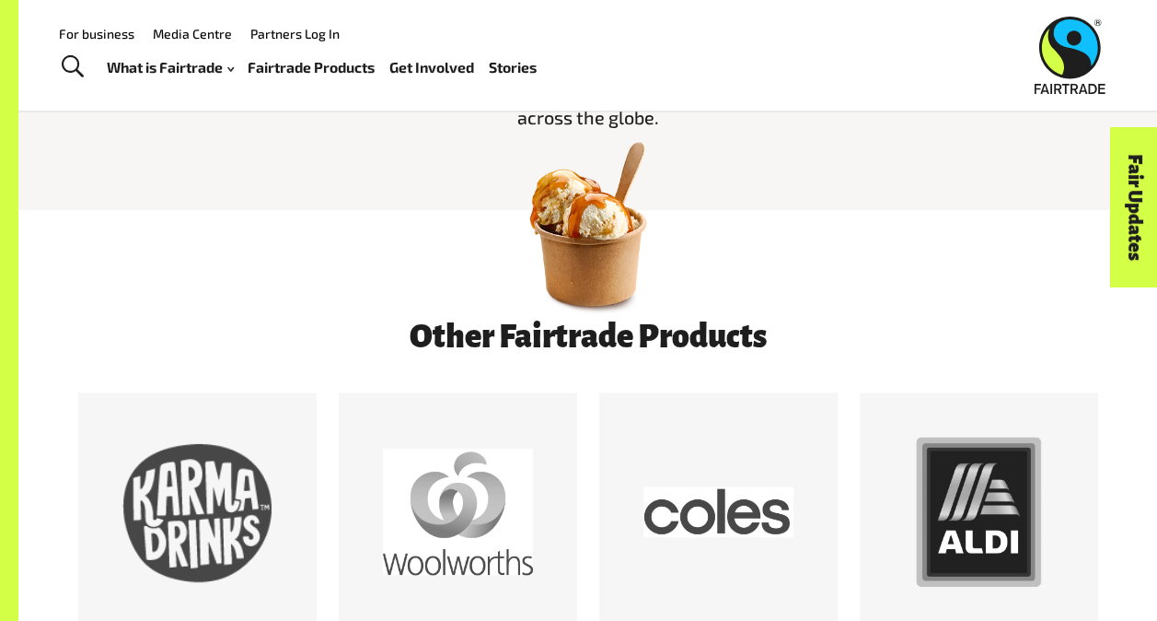
scroll to position [0, 0]
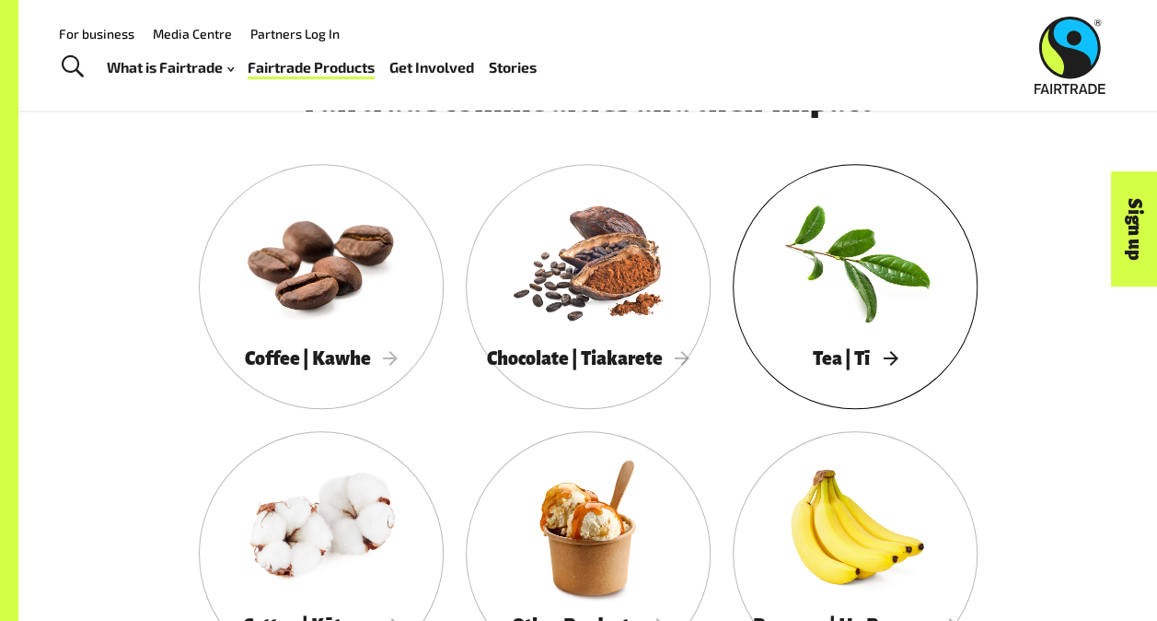
scroll to position [865, 0]
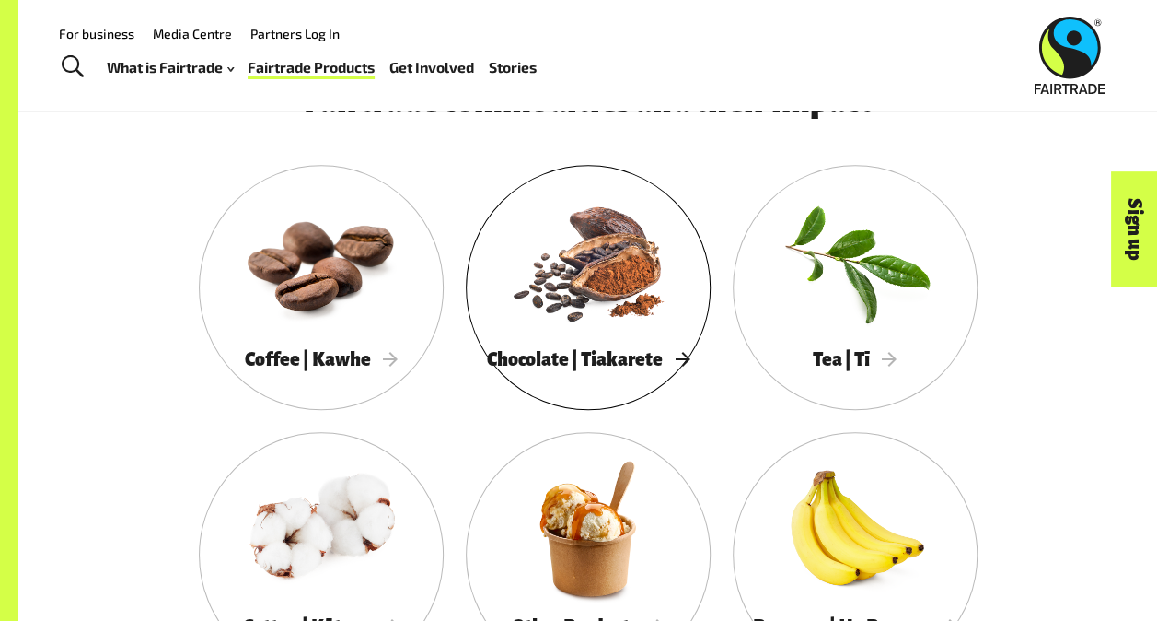
click at [588, 348] on div "Chocolate | Tiakarete" at bounding box center [588, 359] width 245 height 37
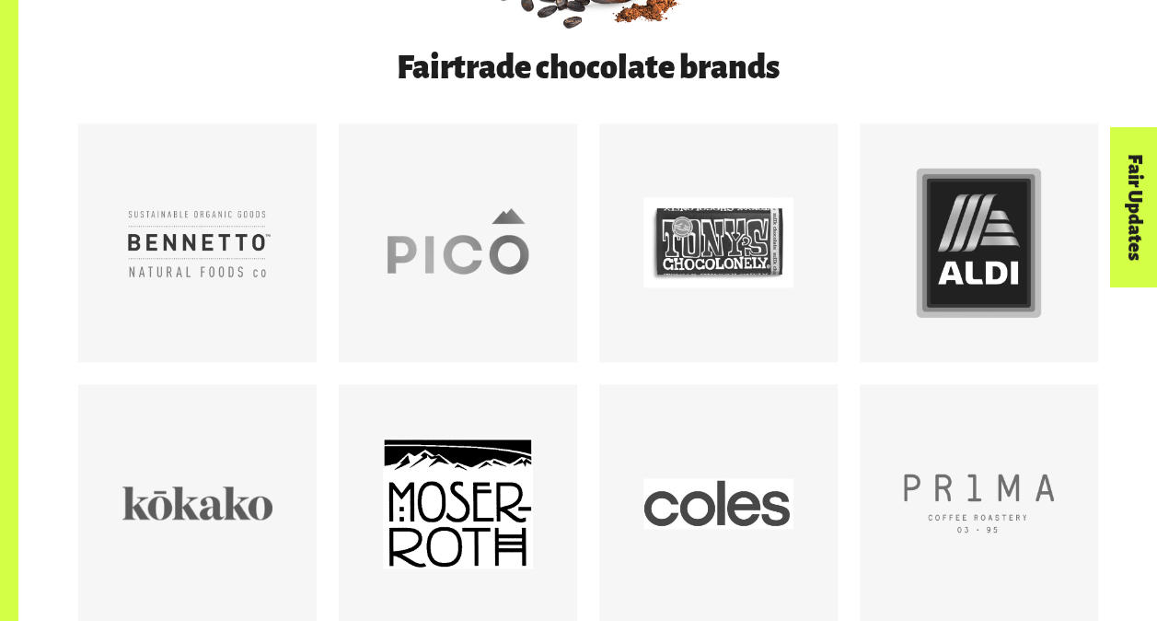
scroll to position [1058, 0]
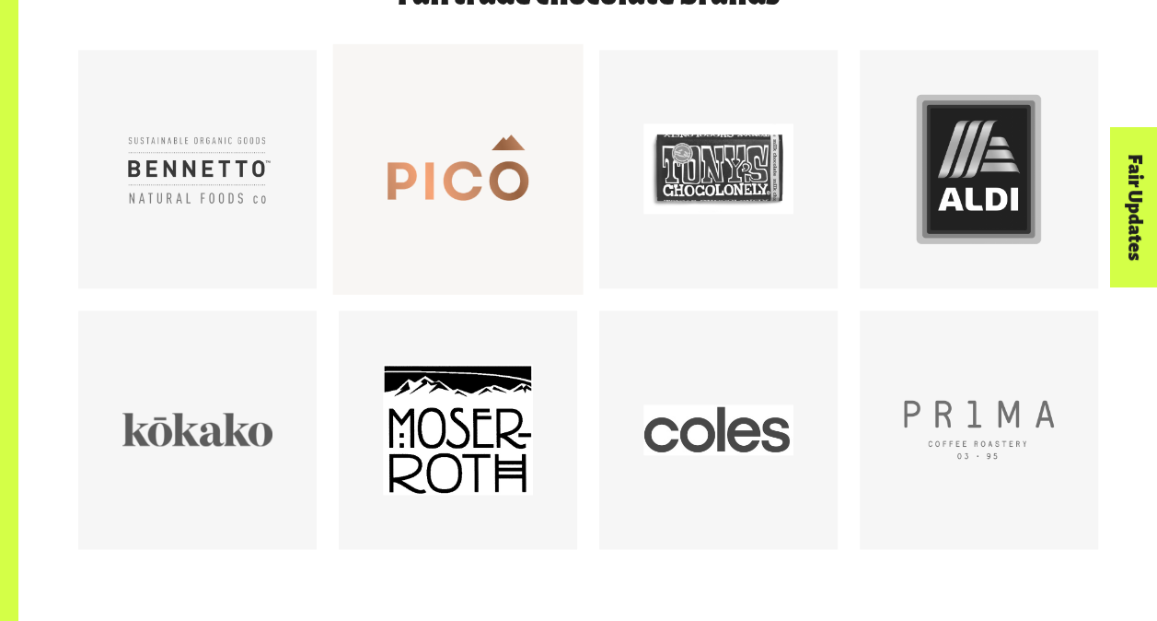
click at [439, 219] on div at bounding box center [458, 169] width 150 height 150
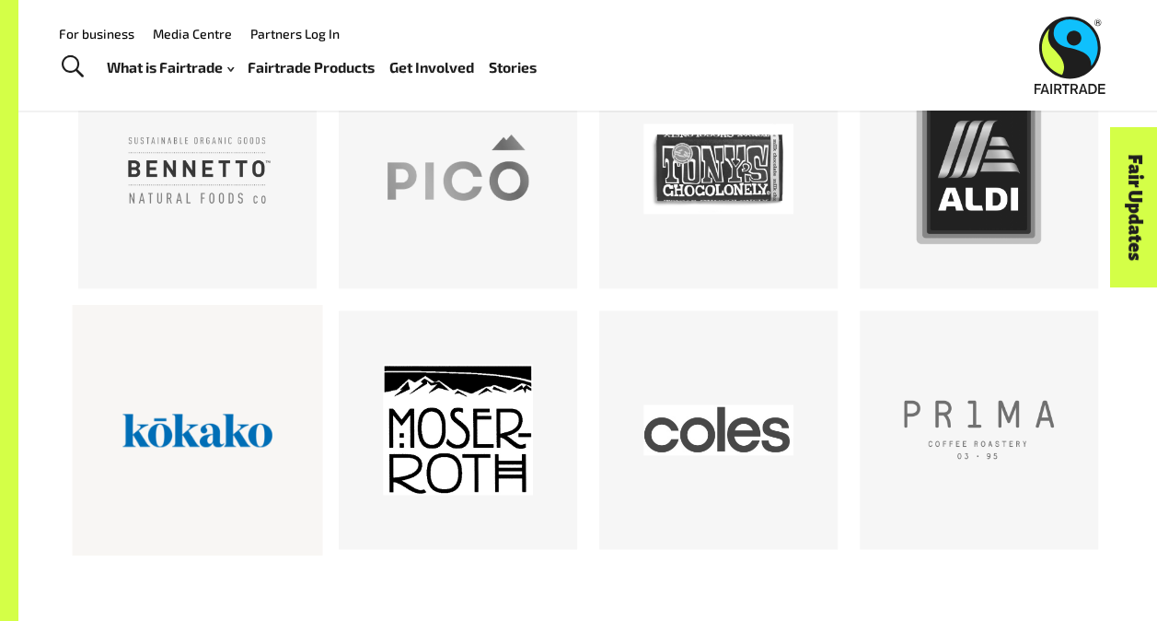
click at [162, 374] on div at bounding box center [197, 429] width 150 height 150
